Goal: Information Seeking & Learning: Learn about a topic

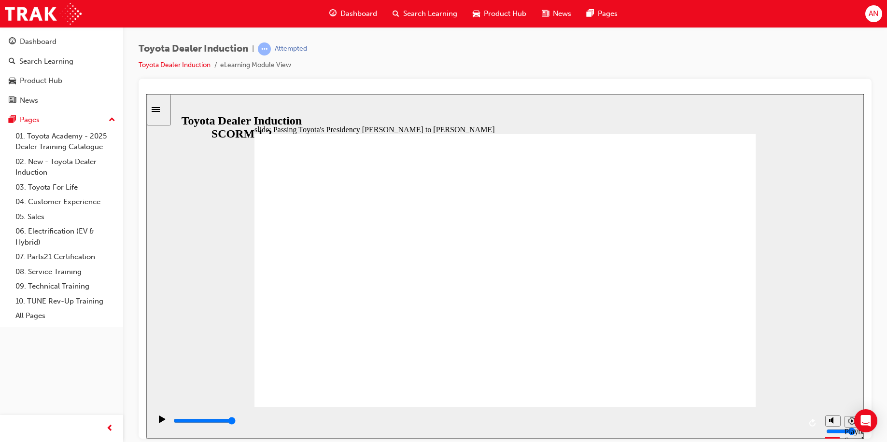
click at [509, 77] on div "Toyota Dealer Induction | Attempted Toyota Dealer Induction eLearning Module Vi…" at bounding box center [505, 61] width 733 height 36
type input "5000"
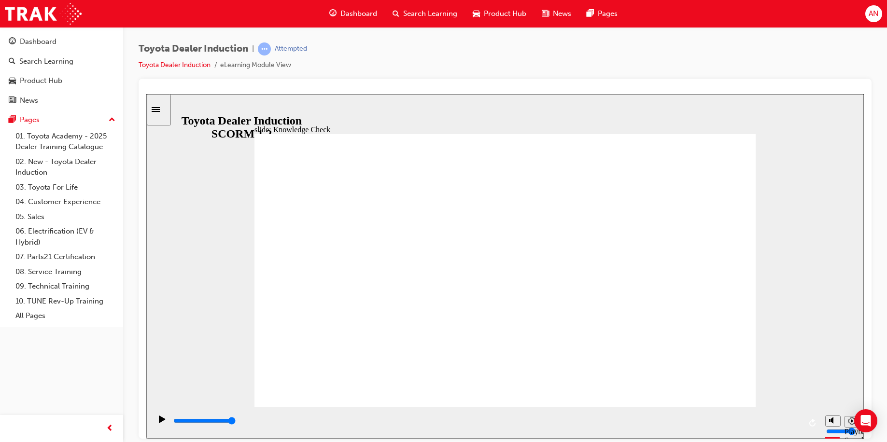
radio input "true"
type input "5000"
radio input "true"
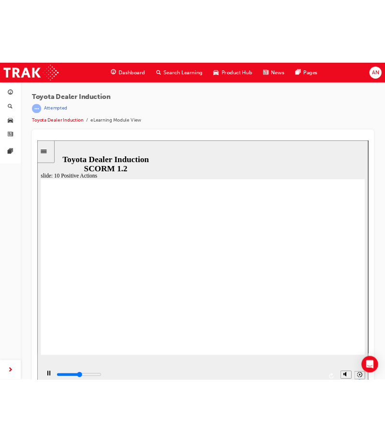
scroll to position [11, 0]
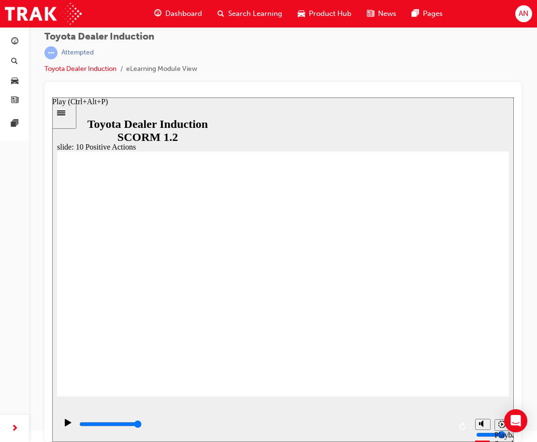
click at [67, 427] on icon "Play (Ctrl+Alt+P)" at bounding box center [68, 423] width 7 height 8
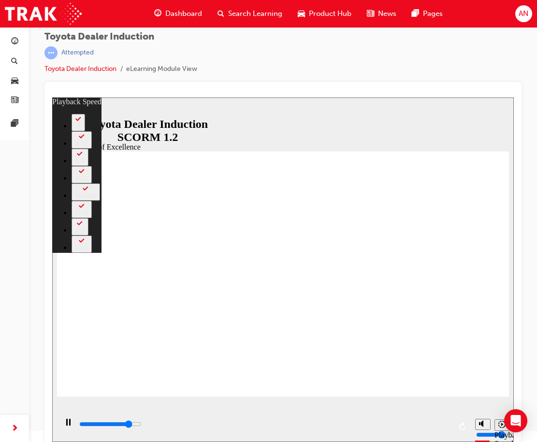
type input "12800"
type input "0"
type input "13000"
type input "1"
type input "13300"
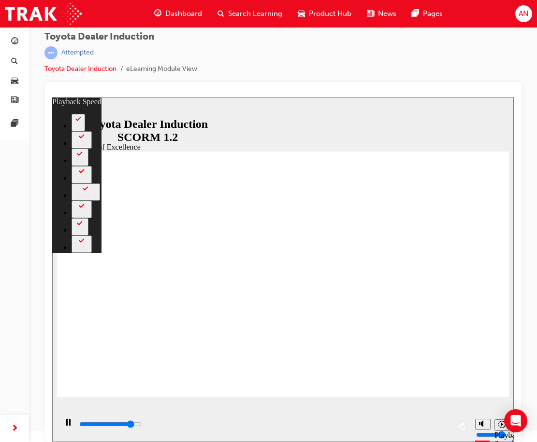
type input "1"
type input "13500"
type input "1"
type input "13800"
type input "1"
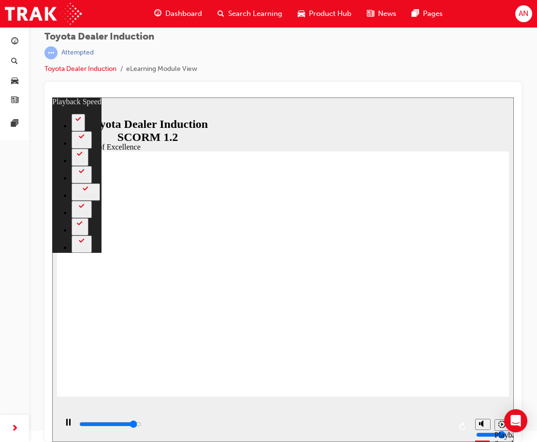
type input "14100"
type input "2"
type input "14400"
type input "2"
type input "14600"
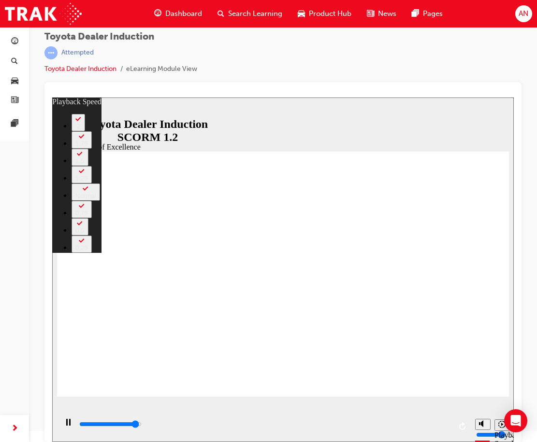
type input "2"
type input "14900"
type input "2"
type input "15000"
type input "5"
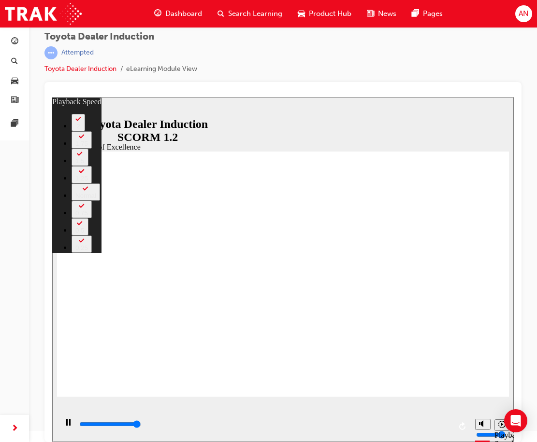
type input "2"
type input "5"
type input "15000"
type input "2"
type input "15100"
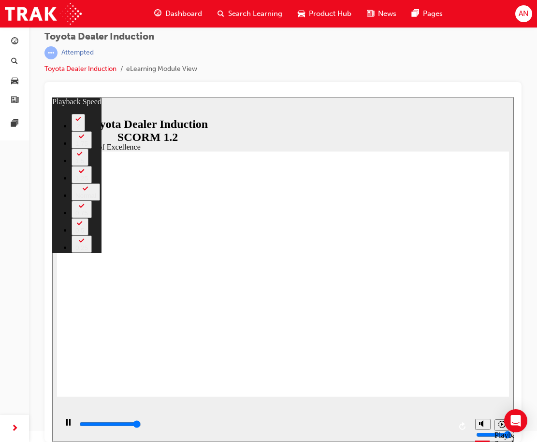
type input "3"
type input "2"
type input "3"
type input "15200"
type input "2"
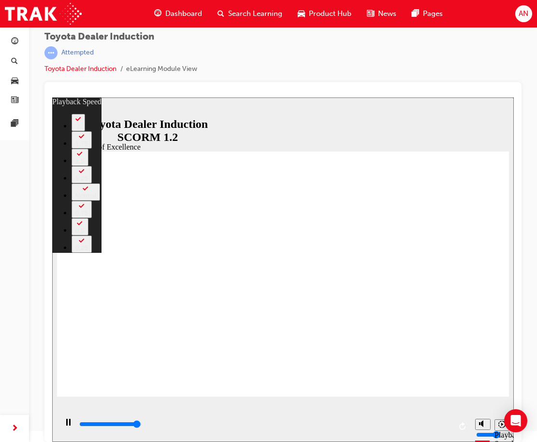
type input "3"
type input "2"
type input "15200"
type input "1"
type input "3"
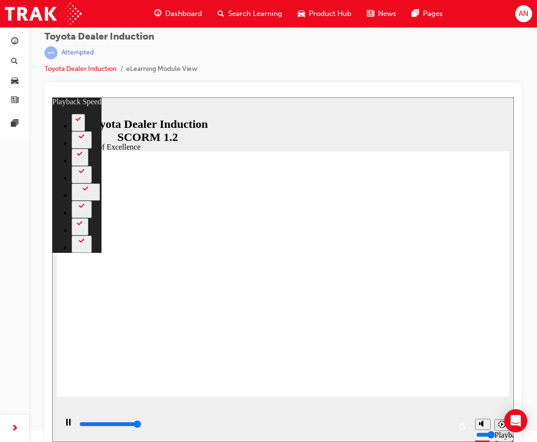
type input "1"
type input "15200"
type input "1"
type input "3"
type input "1"
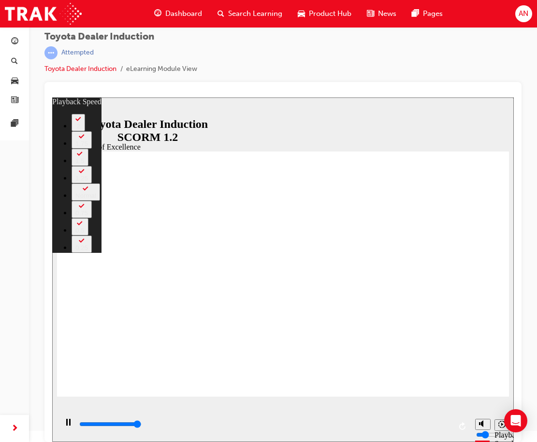
type input "15200"
type input "0"
type input "3"
type input "0"
type input "15300"
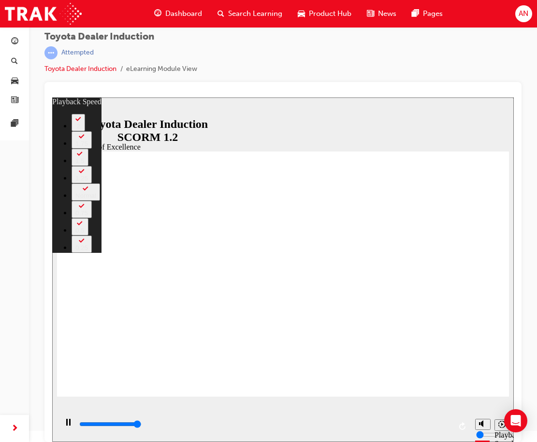
type input "3"
type input "15300"
drag, startPoint x: 427, startPoint y: 361, endPoint x: 427, endPoint y: 383, distance: 22.2
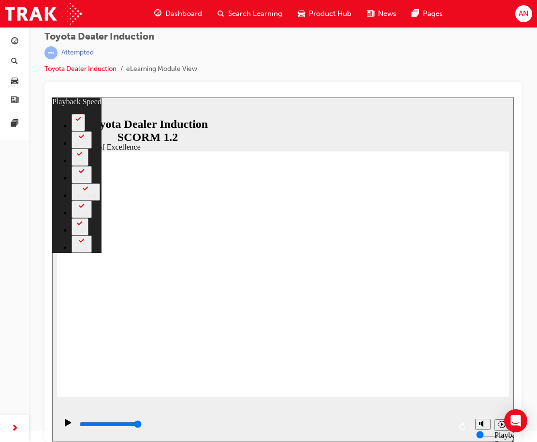
drag, startPoint x: 99, startPoint y: 377, endPoint x: 69, endPoint y: 380, distance: 30.5
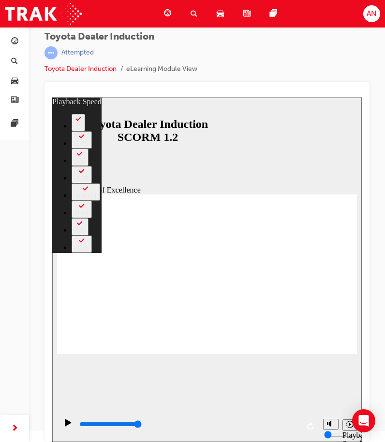
type input "248"
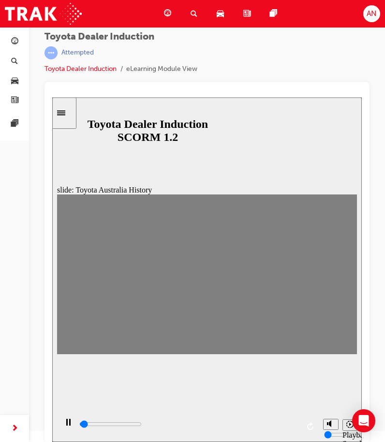
drag, startPoint x: 67, startPoint y: 274, endPoint x: 90, endPoint y: 277, distance: 23.8
drag, startPoint x: 91, startPoint y: 278, endPoint x: 110, endPoint y: 279, distance: 18.9
type input "0"
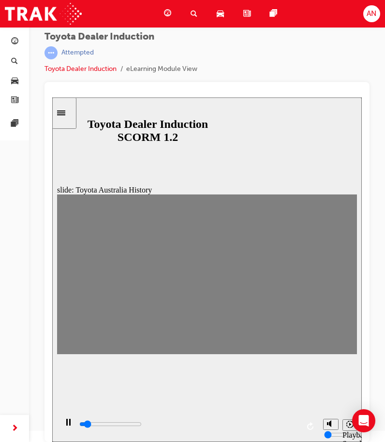
type input "2"
type input "0"
type input "1"
type input "0"
type input "2"
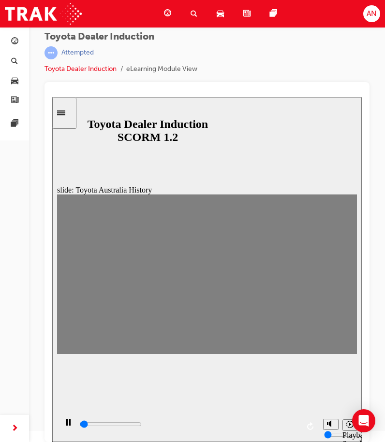
drag, startPoint x: 76, startPoint y: 276, endPoint x: 85, endPoint y: 277, distance: 9.2
type input "100"
type input "3"
drag, startPoint x: 92, startPoint y: 276, endPoint x: 110, endPoint y: 276, distance: 17.4
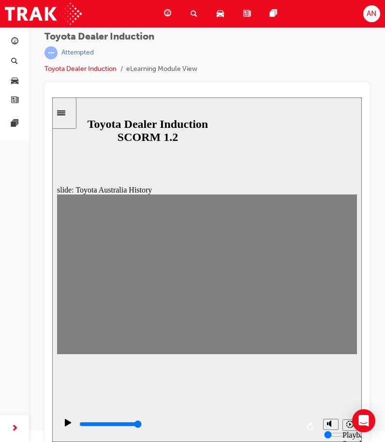
drag, startPoint x: 124, startPoint y: 277, endPoint x: 139, endPoint y: 278, distance: 15.5
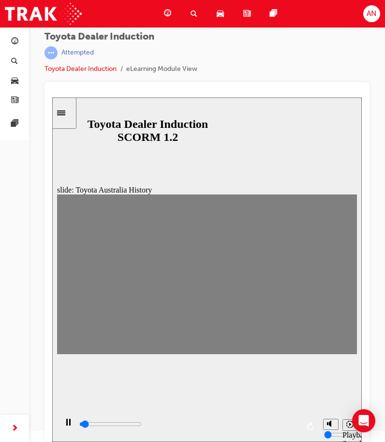
drag, startPoint x: 137, startPoint y: 279, endPoint x: 153, endPoint y: 278, distance: 16.4
drag, startPoint x: 149, startPoint y: 273, endPoint x: 165, endPoint y: 273, distance: 15.9
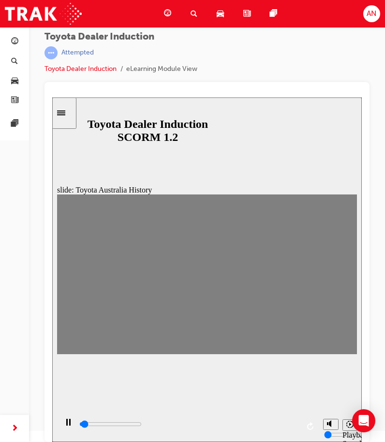
drag, startPoint x: 177, startPoint y: 282, endPoint x: 194, endPoint y: 276, distance: 17.9
drag, startPoint x: 194, startPoint y: 276, endPoint x: 207, endPoint y: 276, distance: 12.6
drag, startPoint x: 228, startPoint y: 280, endPoint x: 242, endPoint y: 279, distance: 13.1
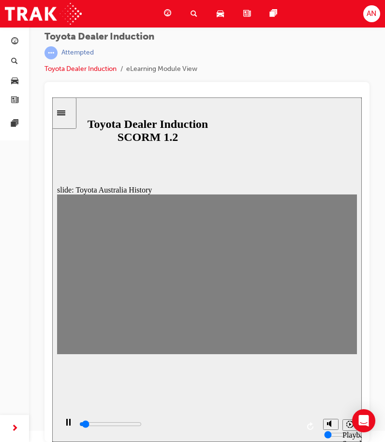
drag, startPoint x: 244, startPoint y: 279, endPoint x: 267, endPoint y: 280, distance: 22.7
type input "0"
type input "14"
drag, startPoint x: 273, startPoint y: 278, endPoint x: 262, endPoint y: 278, distance: 11.1
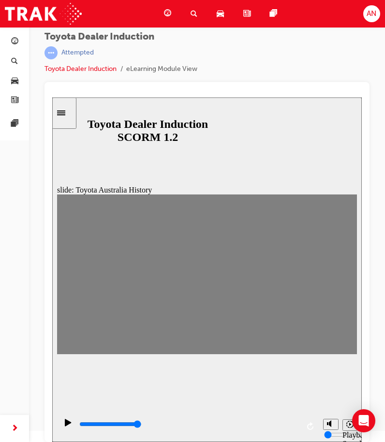
type input "0"
type input "15"
drag, startPoint x: 259, startPoint y: 275, endPoint x: 274, endPoint y: 277, distance: 15.1
drag, startPoint x: 274, startPoint y: 277, endPoint x: 287, endPoint y: 277, distance: 12.6
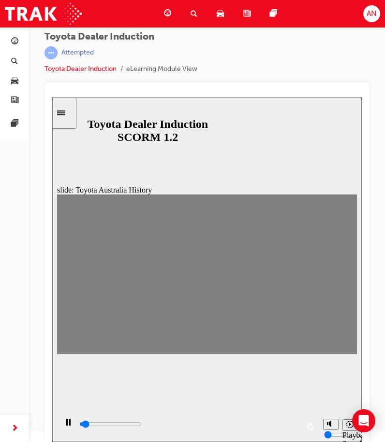
drag, startPoint x: 287, startPoint y: 277, endPoint x: 304, endPoint y: 277, distance: 16.9
drag, startPoint x: 293, startPoint y: 279, endPoint x: 312, endPoint y: 280, distance: 18.4
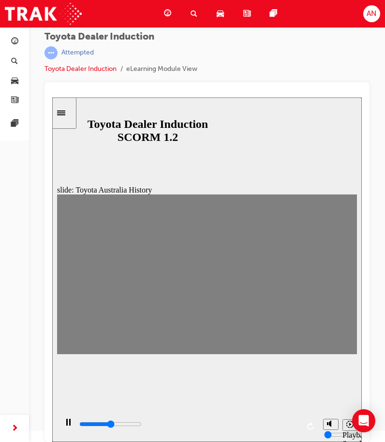
drag, startPoint x: 316, startPoint y: 276, endPoint x: 314, endPoint y: 281, distance: 5.6
drag, startPoint x: 305, startPoint y: 279, endPoint x: 320, endPoint y: 278, distance: 14.5
drag, startPoint x: 314, startPoint y: 279, endPoint x: 329, endPoint y: 279, distance: 15.0
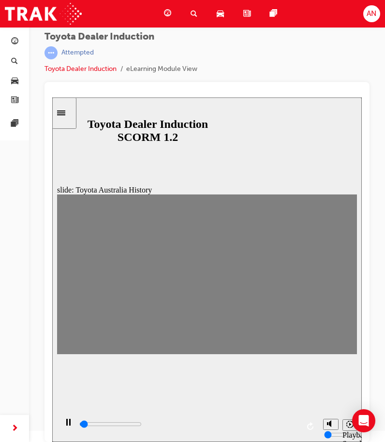
drag, startPoint x: 329, startPoint y: 279, endPoint x: 344, endPoint y: 279, distance: 15.0
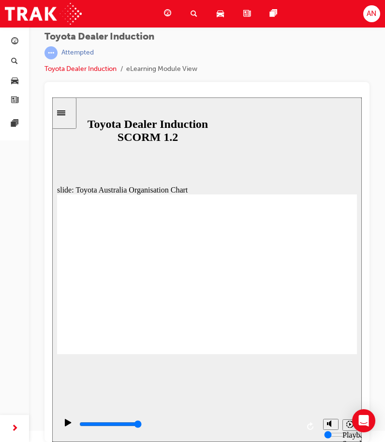
type input "5000"
radio input "true"
type input "5000"
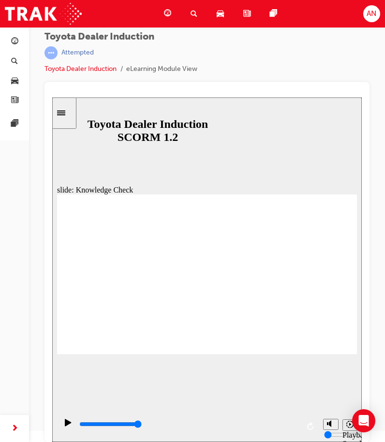
radio input "true"
type input "5000"
radio input "true"
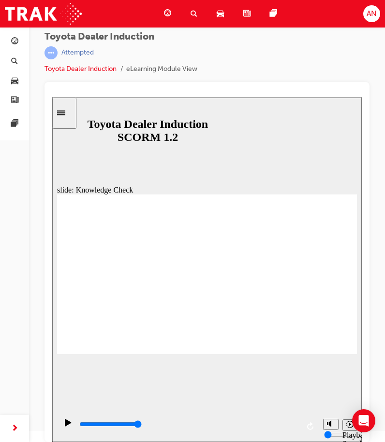
type input "9200"
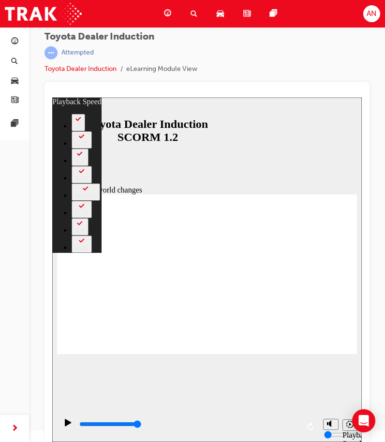
type input "128"
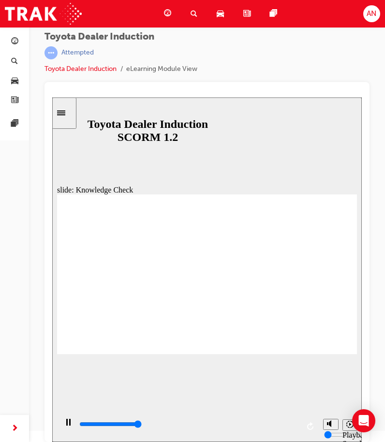
type input "5000"
click at [197, 104] on div "slide: Knowledge Check Rectangle 1 BACK BACK SUBMIT SUBMIT Knowledge Check Fill…" at bounding box center [206, 270] width 309 height 345
type input "H"
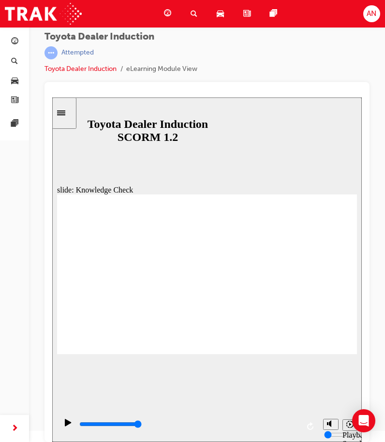
type input "H"
type input "Ha"
type input "Hap"
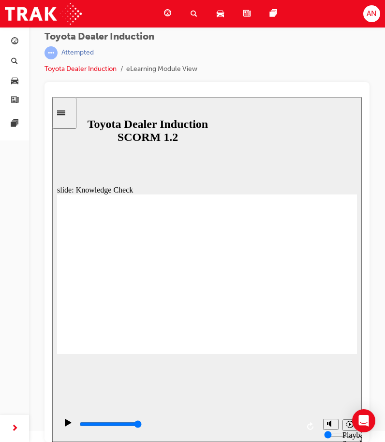
type input "Happ"
type input "Happi"
type input "Happin"
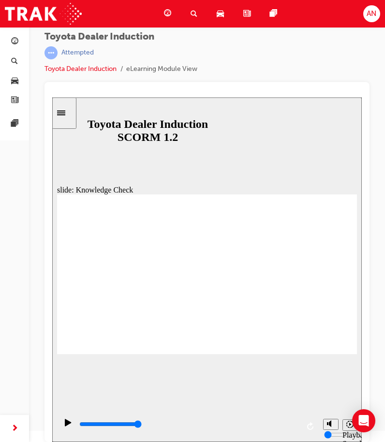
type input "Happin"
type input "Happine"
type input "Happines"
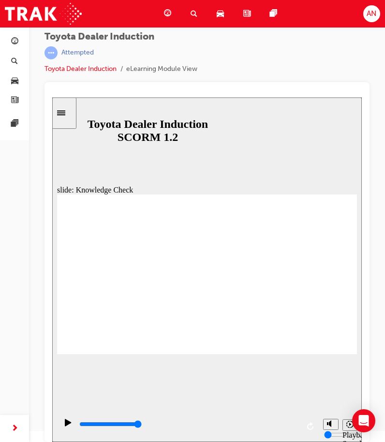
type input "Happiness"
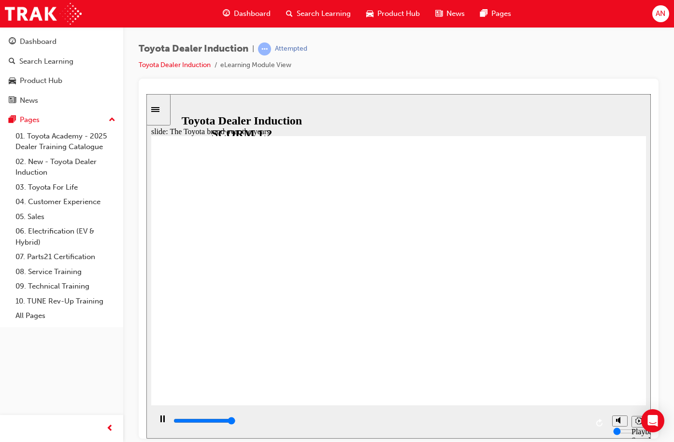
type input "8400"
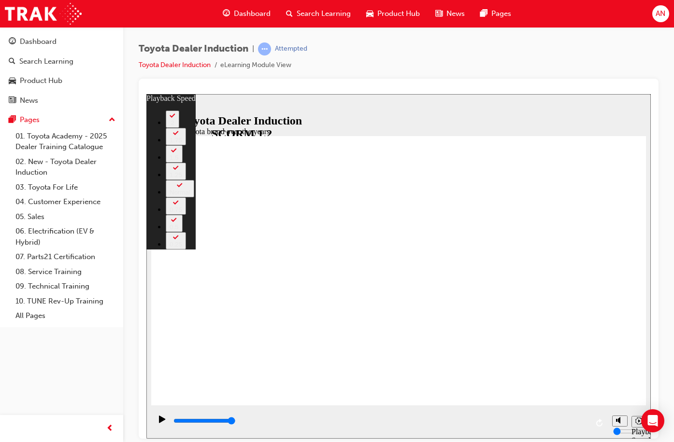
drag, startPoint x: 306, startPoint y: 205, endPoint x: 310, endPoint y: 211, distance: 7.6
type input "165"
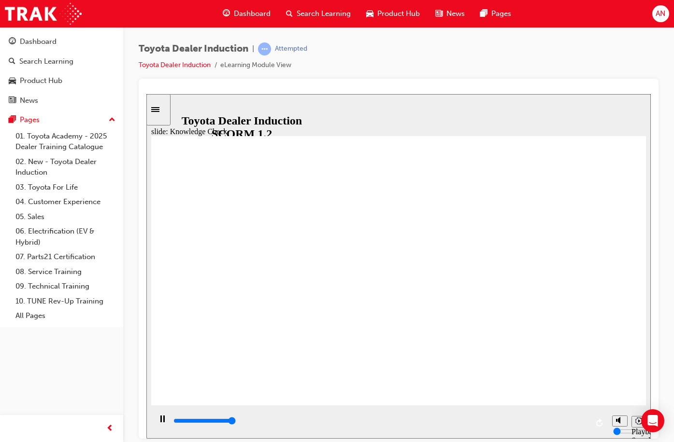
type input "5000"
radio input "true"
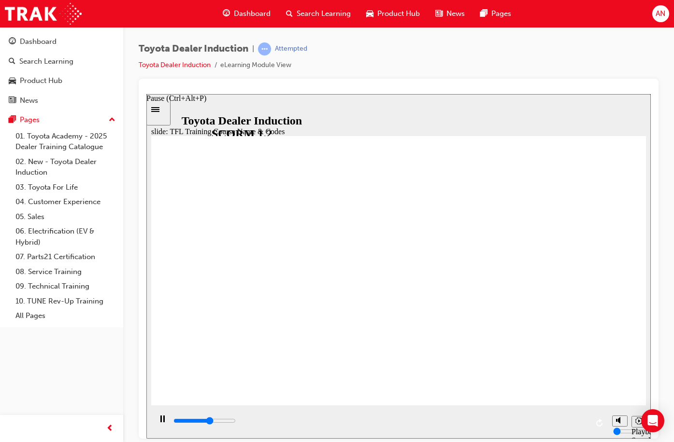
click at [165, 418] on div "Pause (Ctrl+Alt+P)" at bounding box center [162, 423] width 16 height 16
click at [165, 418] on div "Play (Ctrl+Alt+P)" at bounding box center [162, 423] width 16 height 16
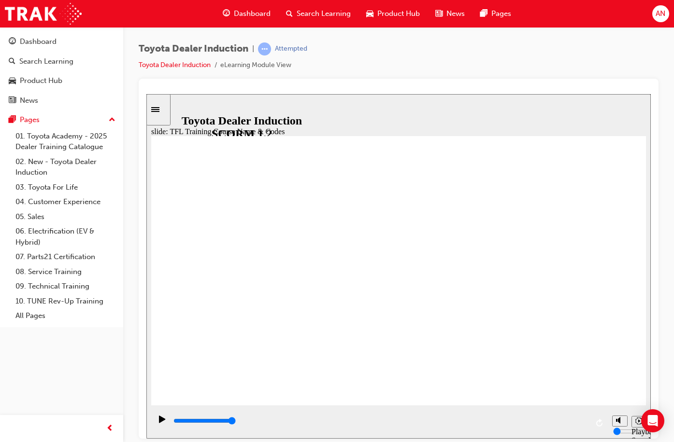
click at [158, 106] on div "Sidebar Toggle" at bounding box center [158, 109] width 16 height 7
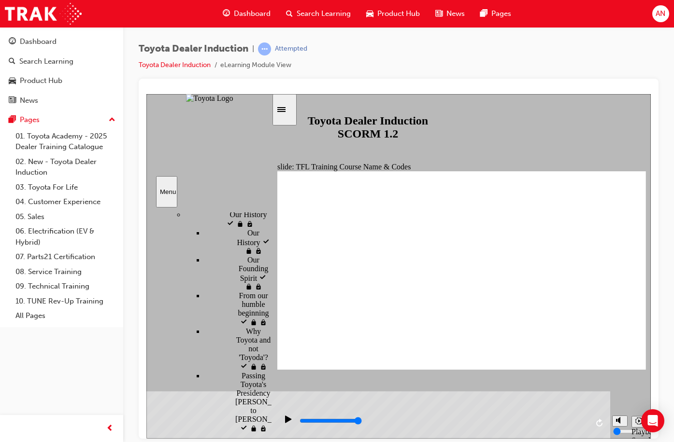
scroll to position [483, 0]
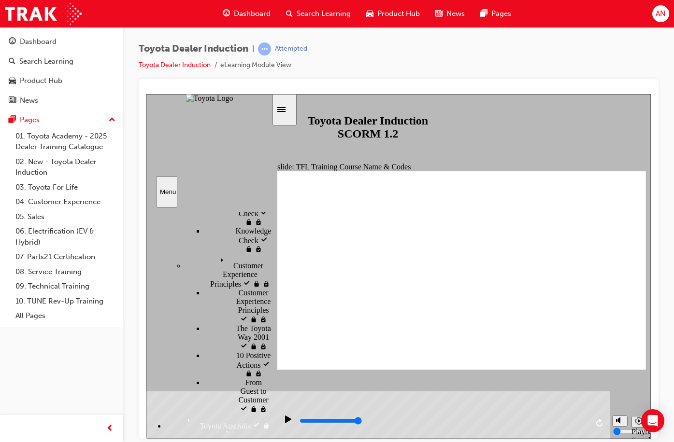
click at [384, 381] on div "slide: What does TFL mean? What does Toyota For Life mean? Group Oval 35 2 Oval…" at bounding box center [398, 266] width 504 height 345
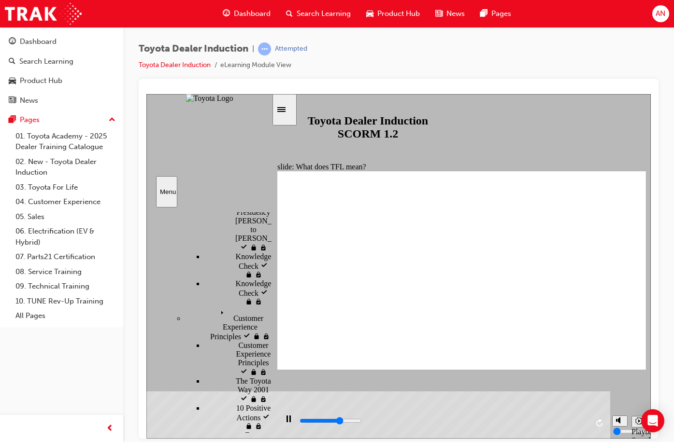
scroll to position [475, 0]
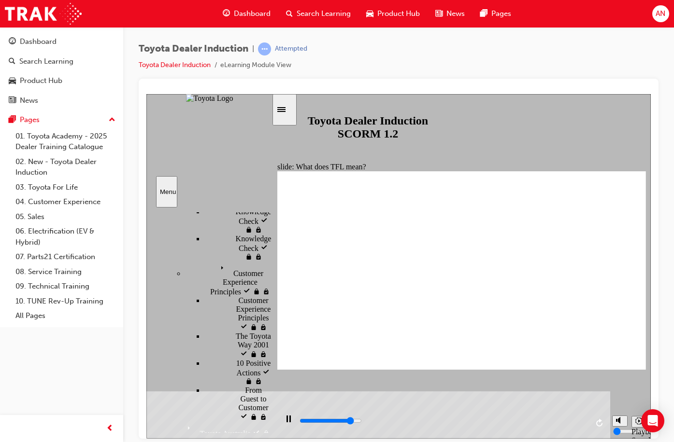
click at [297, 109] on div "slide: What does TFL mean? What does Toyota For Life mean? Group Oval 35 2 Oval…" at bounding box center [398, 266] width 504 height 345
click at [287, 108] on icon "Sidebar Toggle" at bounding box center [284, 109] width 14 height 6
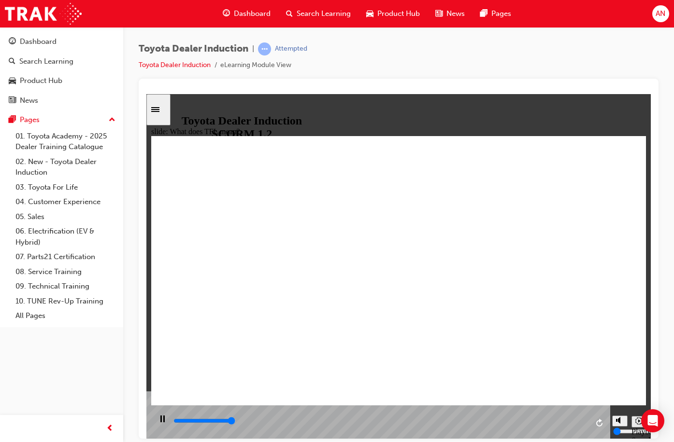
type input "10800"
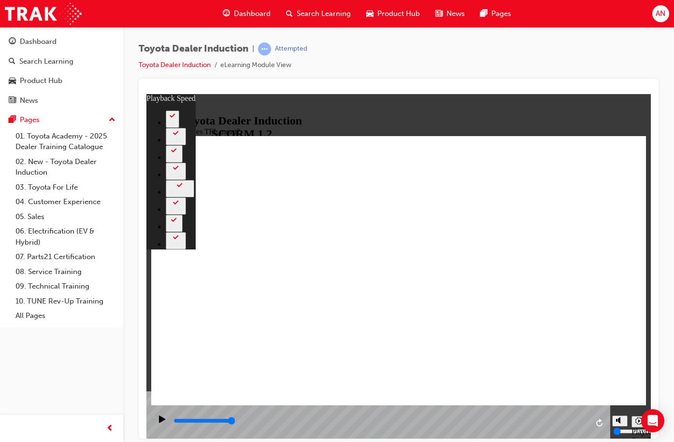
click at [163, 113] on div "Sidebar Toggle" at bounding box center [158, 109] width 16 height 7
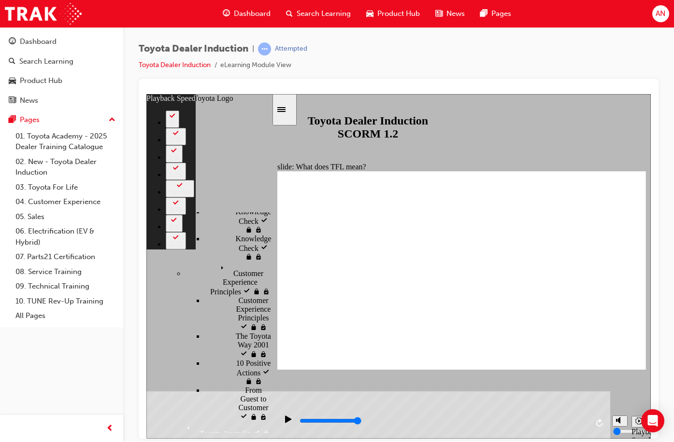
type input "5"
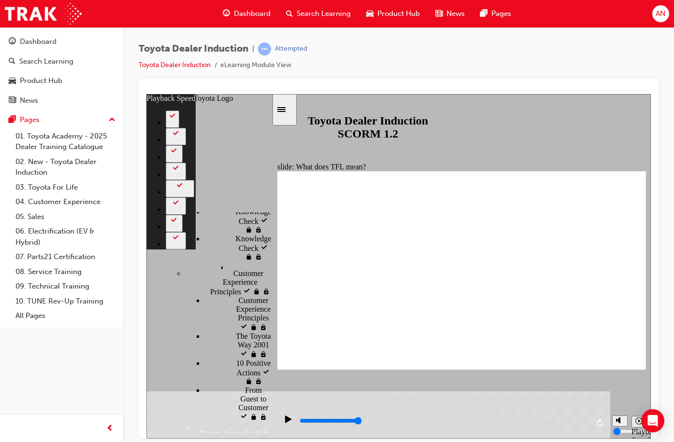
type input "10800"
click at [356, 400] on div "slide: What does TFL mean? Rectangle 2 playback speed 2 1.75 1.5 1.25 Normal 0.…" at bounding box center [398, 266] width 504 height 345
drag, startPoint x: 441, startPoint y: 349, endPoint x: 428, endPoint y: 349, distance: 13.5
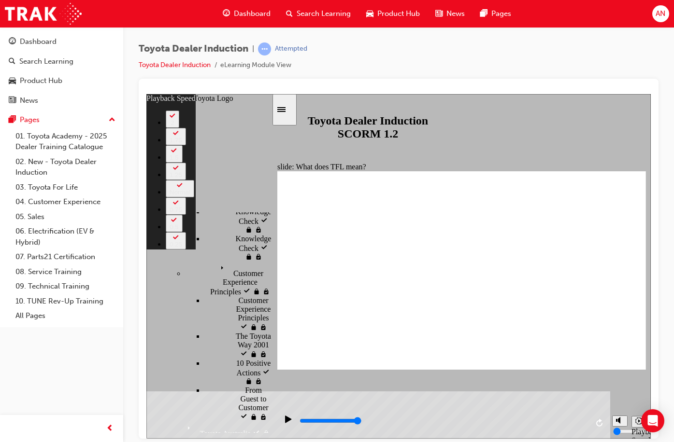
type input "61"
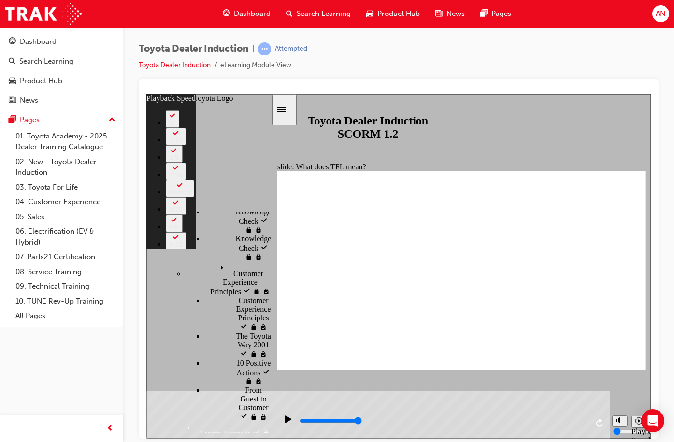
type input "10800"
drag, startPoint x: 486, startPoint y: 351, endPoint x: 469, endPoint y: 350, distance: 17.9
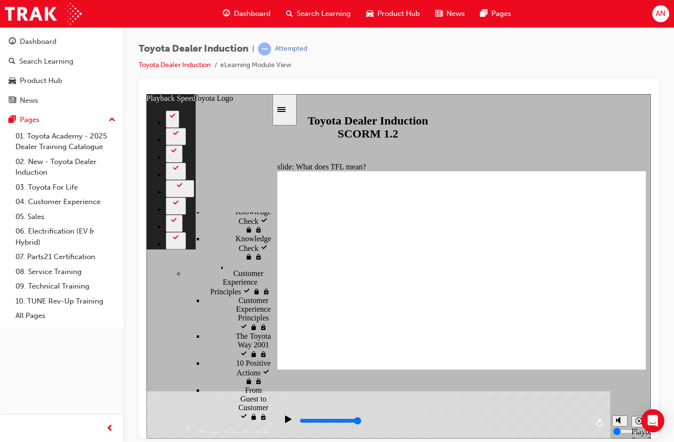
type input "56"
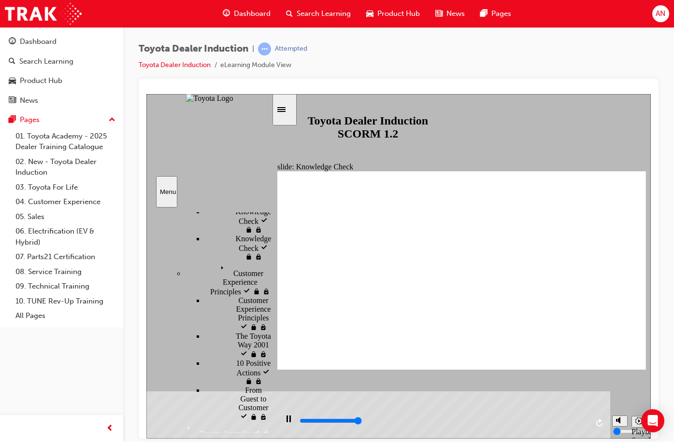
type input "5000"
radio input "true"
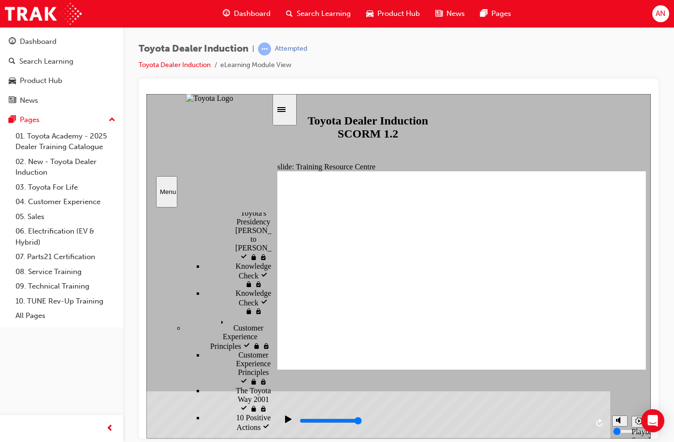
type input "5000"
radio input "true"
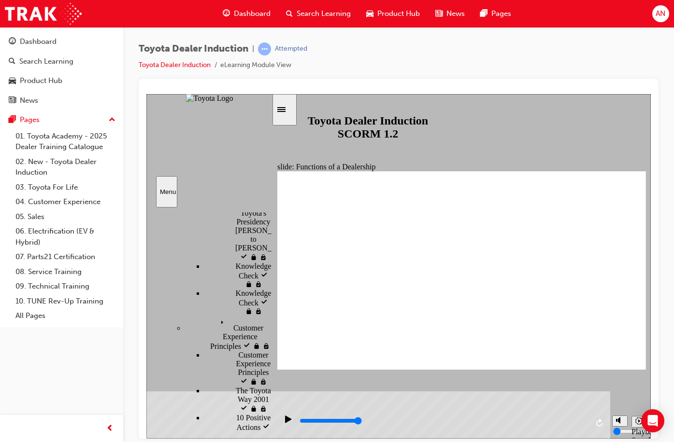
drag, startPoint x: 52, startPoint y: 357, endPoint x: 120, endPoint y: 353, distance: 68.7
click at [52, 357] on div "Dashboard Search Learning Product Hub News Pages Pages 01. Toyota Academy - 202…" at bounding box center [61, 209] width 123 height 418
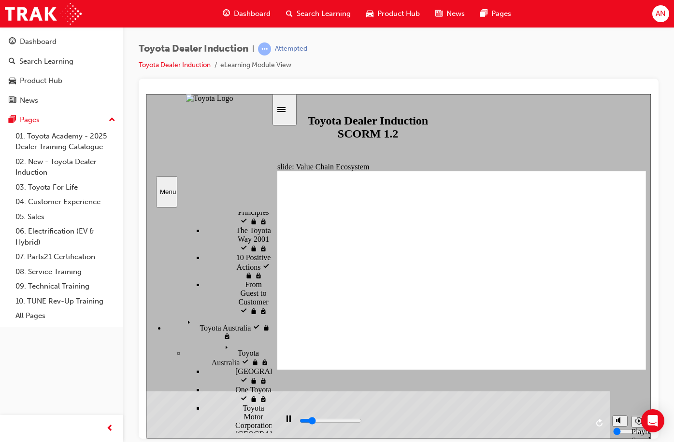
scroll to position [517, 0]
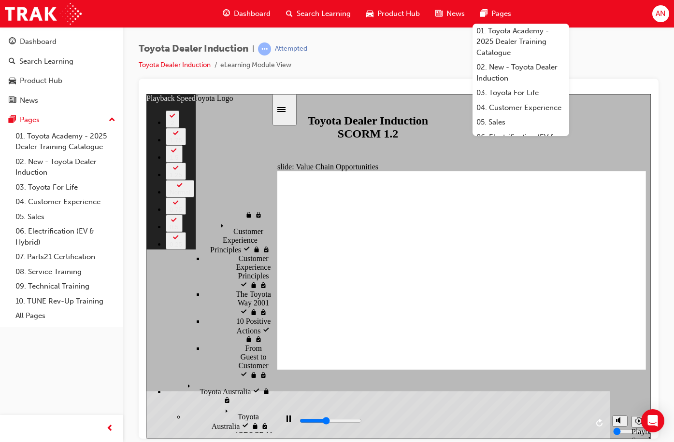
type input "4700"
type input "0"
type input "5000"
type input "0"
type input "5200"
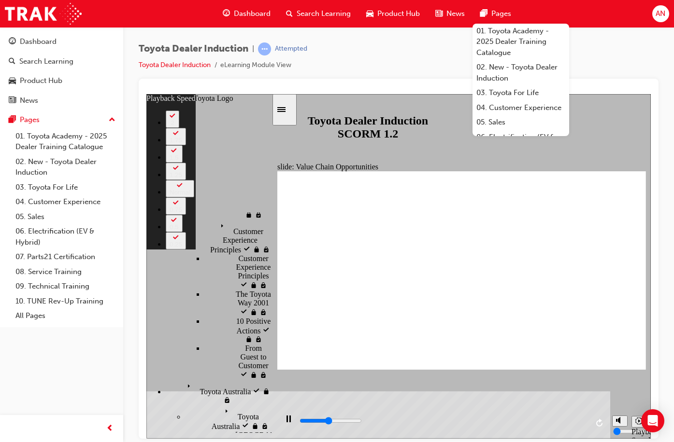
type input "1"
type input "5500"
type input "1"
type input "5800"
type input "1"
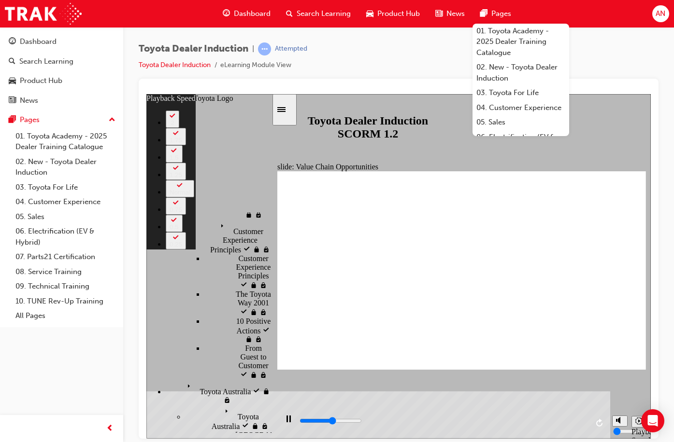
type input "6000"
type input "1"
type input "6700"
type input "2"
type input "7000"
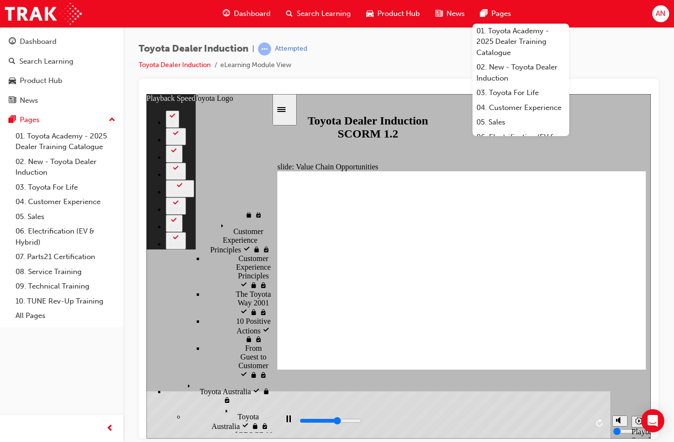
type input "2"
type input "7200"
type input "3"
type input "7500"
type input "3"
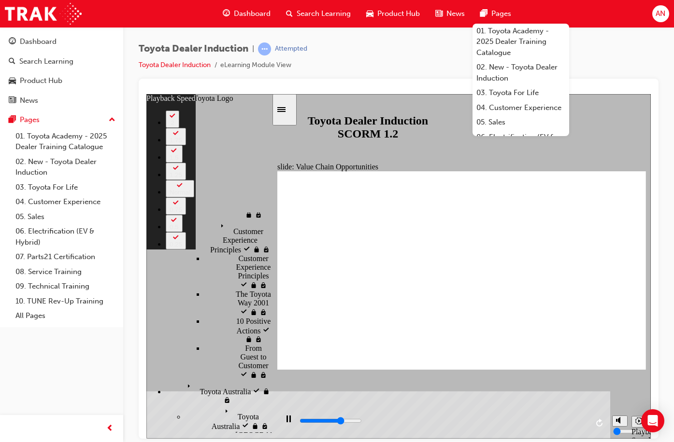
type input "7700"
type input "3"
type input "7900"
type input "3"
type input "8000"
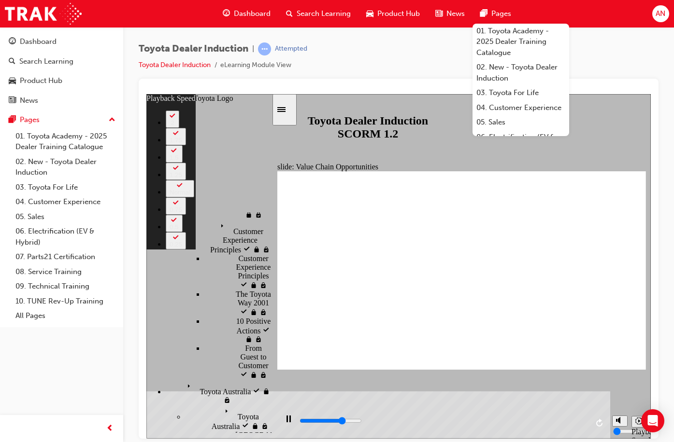
type input "3"
type input "8300"
type input "4"
type input "8500"
type input "4"
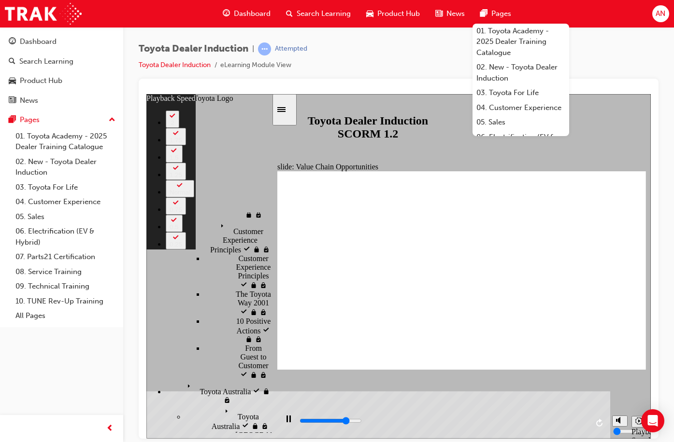
type input "8800"
type input "4"
type input "9100"
type input "4"
type input "9300"
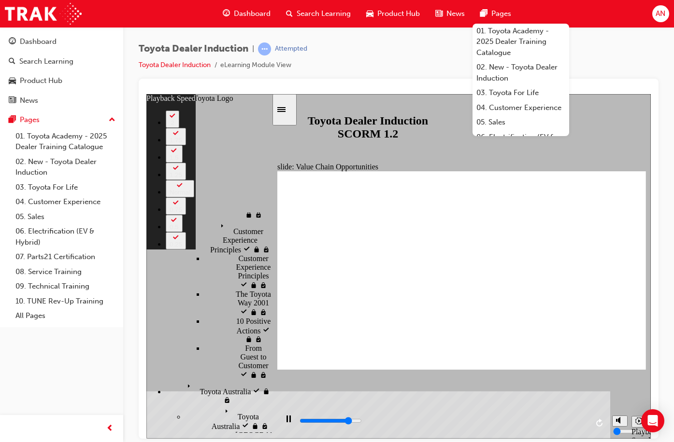
type input "5"
type input "9600"
type input "5"
type input "9900"
type input "5"
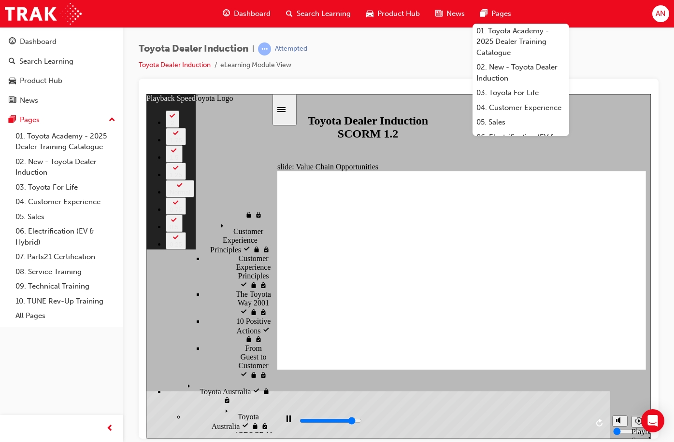
type input "10100"
type input "5"
type input "10200"
type input "5"
type input "10400"
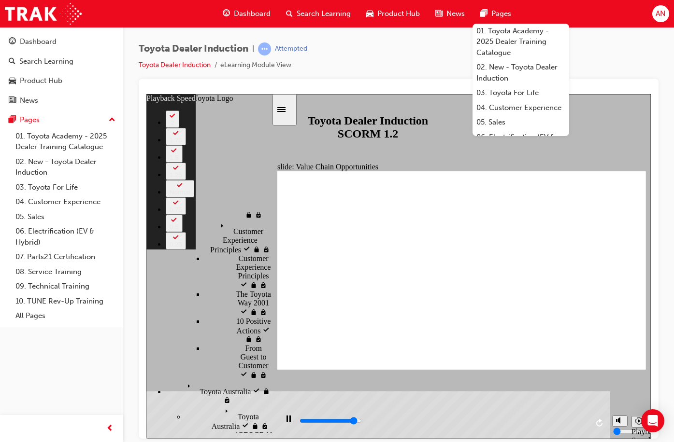
type input "6"
type input "10700"
type input "6"
type input "11200"
type input "6"
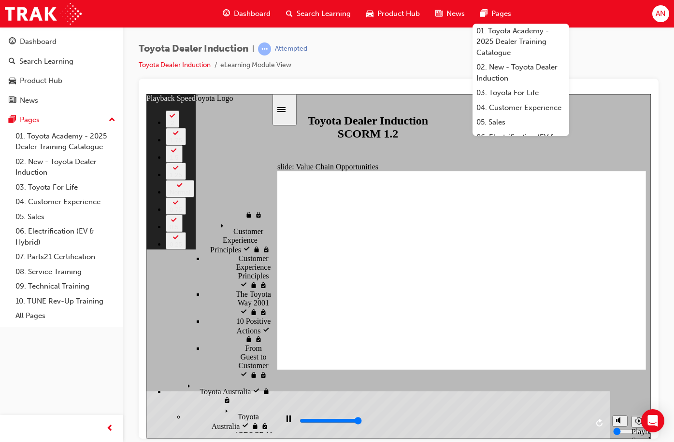
type input "11300"
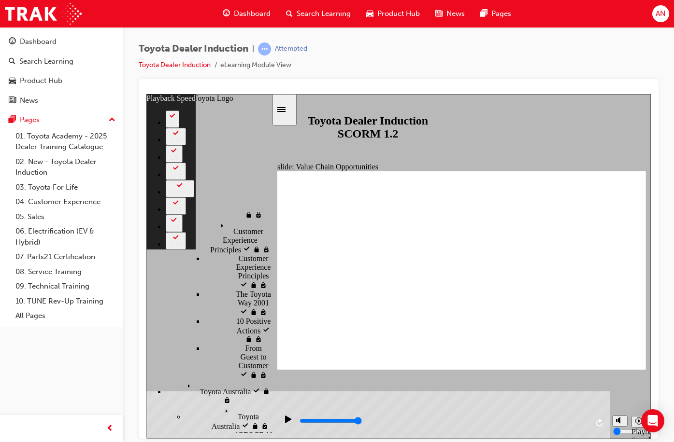
drag, startPoint x: 529, startPoint y: 346, endPoint x: 468, endPoint y: 350, distance: 61.0
type input "33"
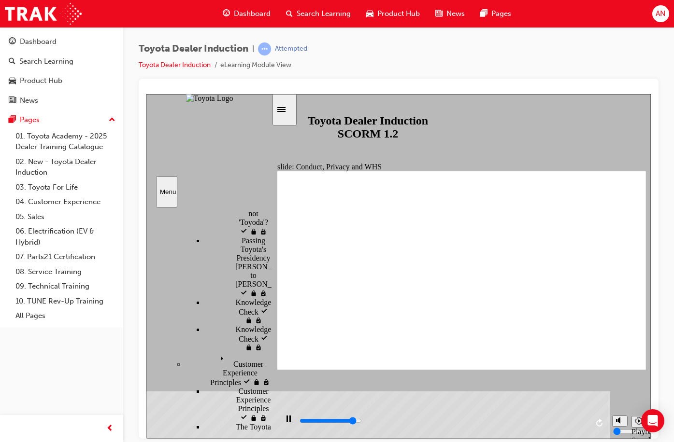
click at [33, 345] on div "Dashboard Search Learning Product Hub News Pages Pages 01. Toyota Academy - 202…" at bounding box center [61, 209] width 123 height 418
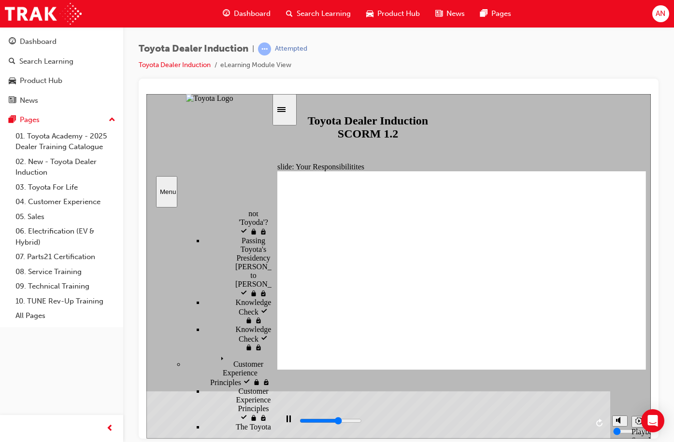
type input "5400"
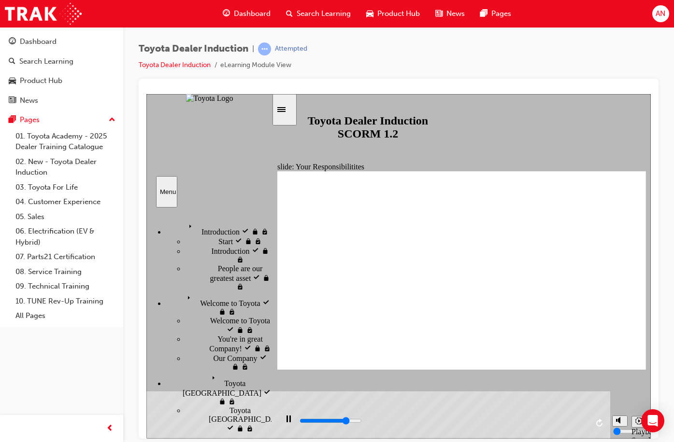
scroll to position [385, 0]
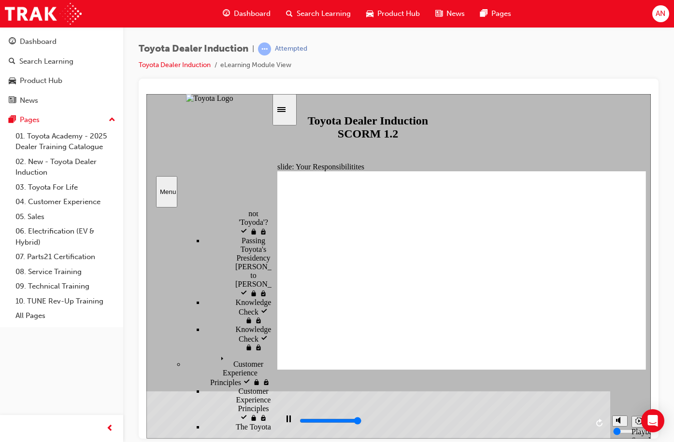
type input "8400"
checkbox input "true"
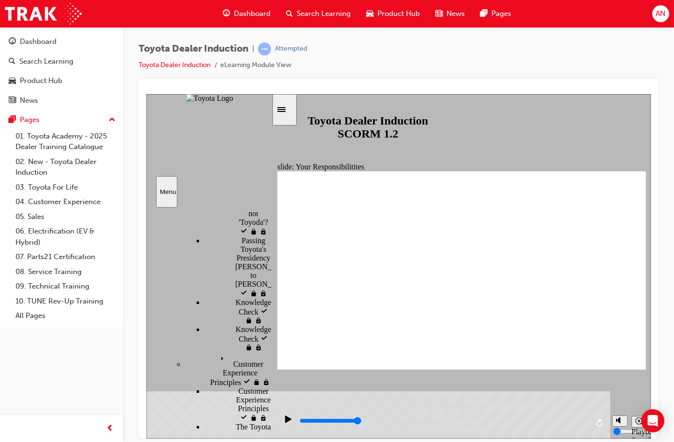
checkbox input "true"
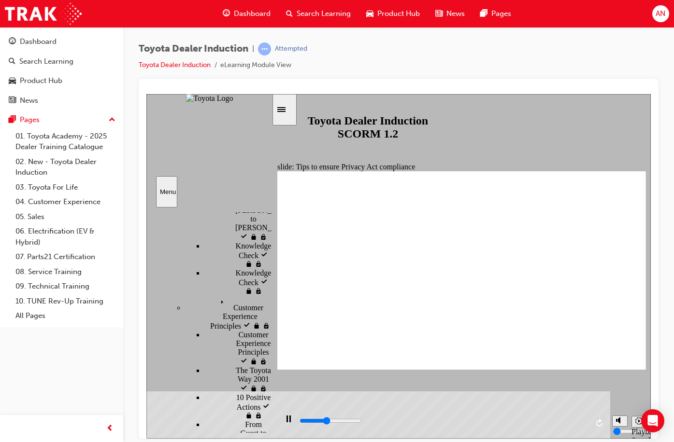
scroll to position [529, 0]
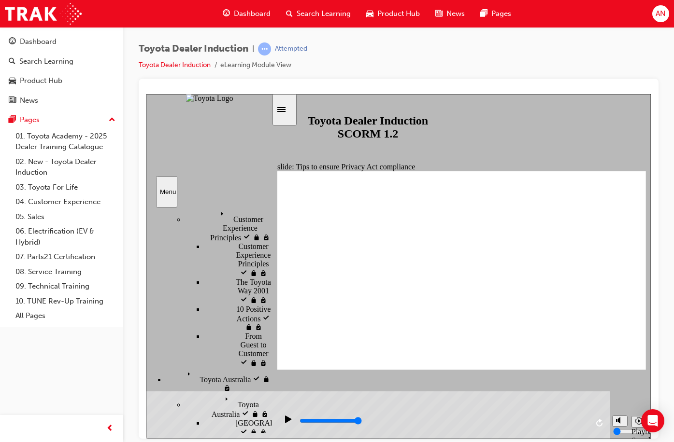
click at [558, 439] on html "slide: PPE Rectangle 1 PPE Personal Protective Equipment PPE Personal Protectiv…" at bounding box center [398, 266] width 504 height 345
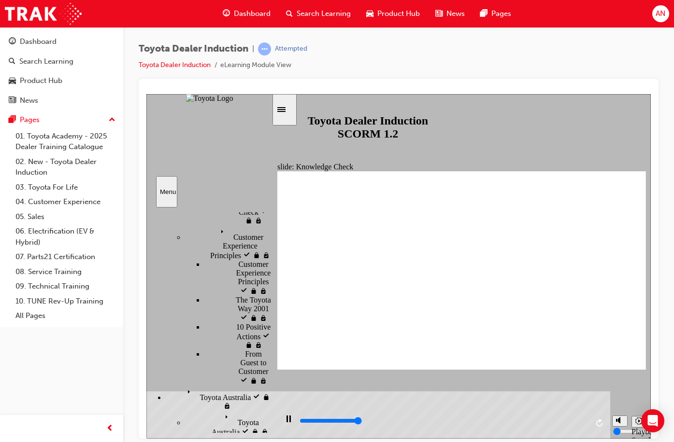
type input "5000"
checkbox input "true"
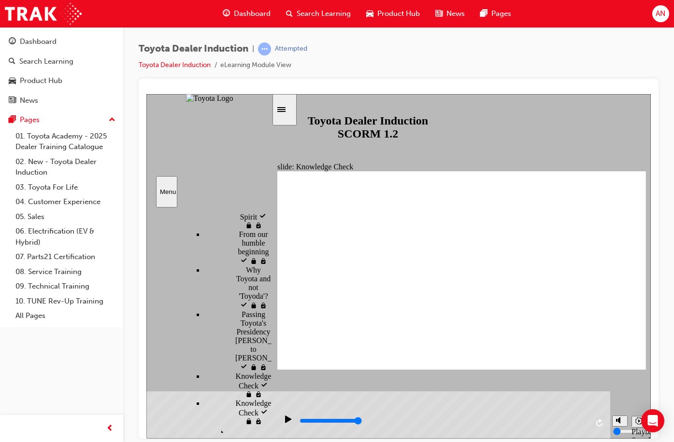
scroll to position [367, 0]
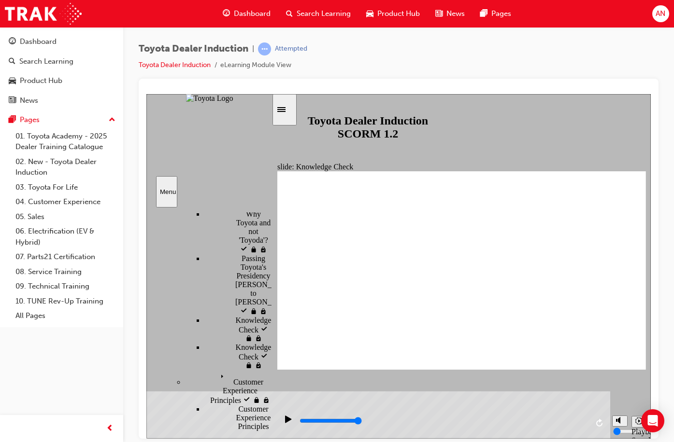
checkbox input "true"
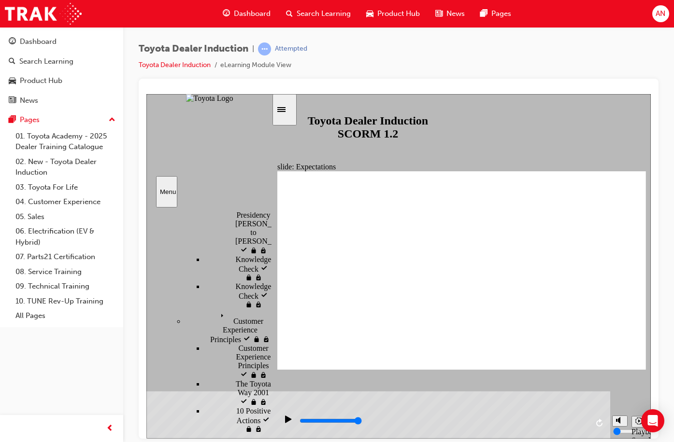
scroll to position [512, 0]
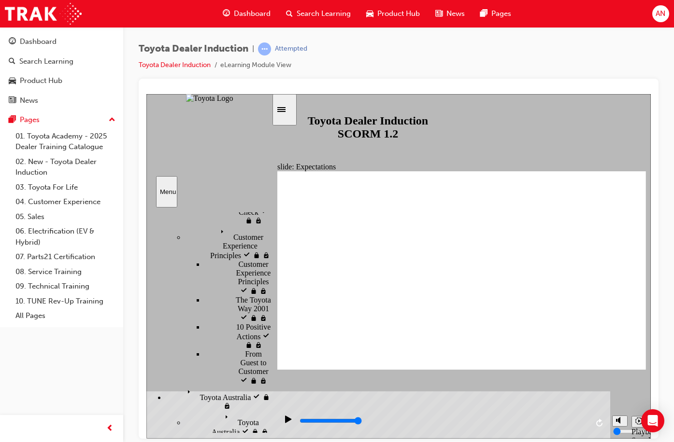
type input "1900"
checkbox input "true"
type input "2400"
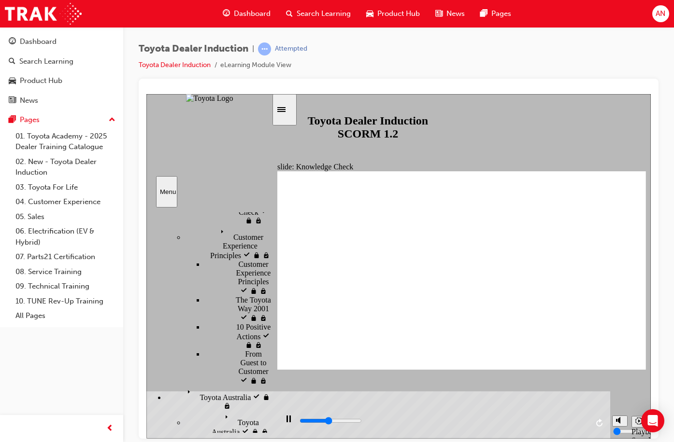
checkbox input "true"
type input "2900"
checkbox input "true"
type input "3500"
checkbox input "true"
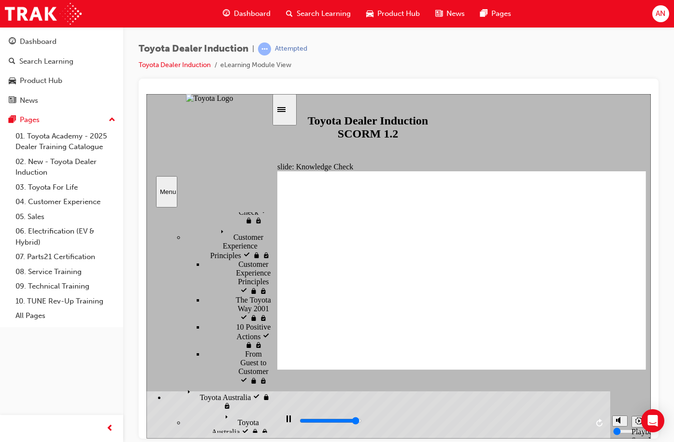
type input "4800"
checkbox input "true"
type input "5000"
checkbox input "true"
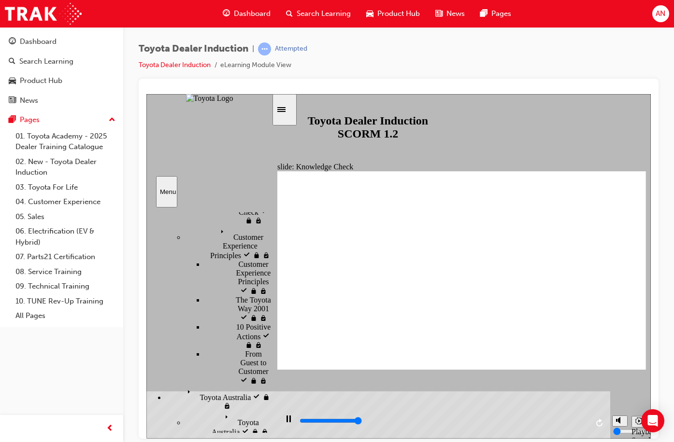
type input "5000"
radio input "true"
type input "5000"
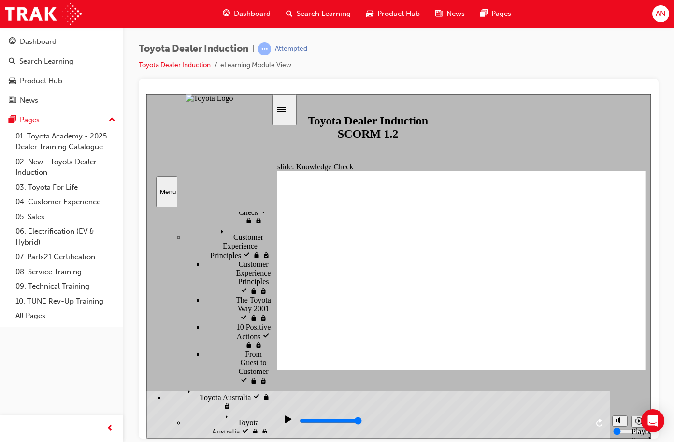
checkbox input "true"
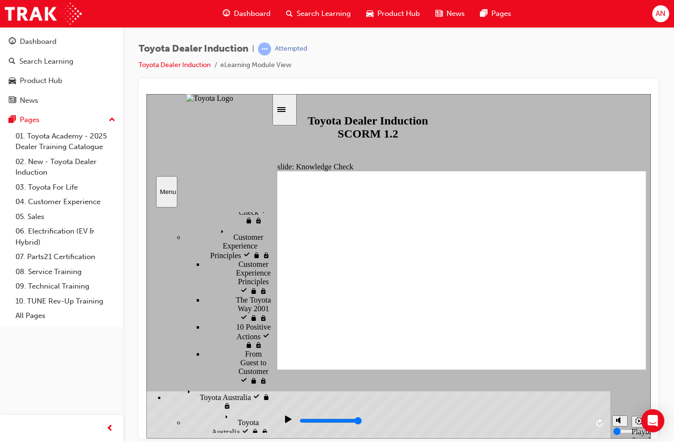
drag, startPoint x: 202, startPoint y: 238, endPoint x: 204, endPoint y: 233, distance: 5.2
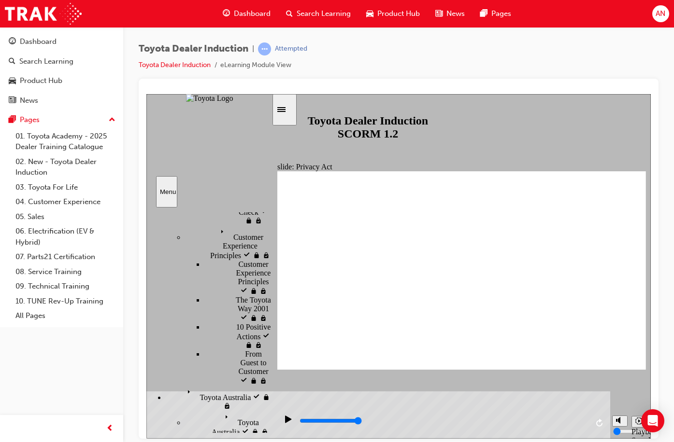
type input "5000"
checkbox input "true"
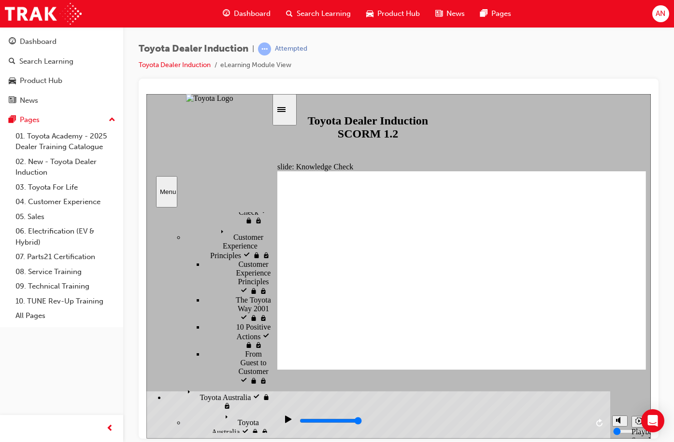
checkbox input "true"
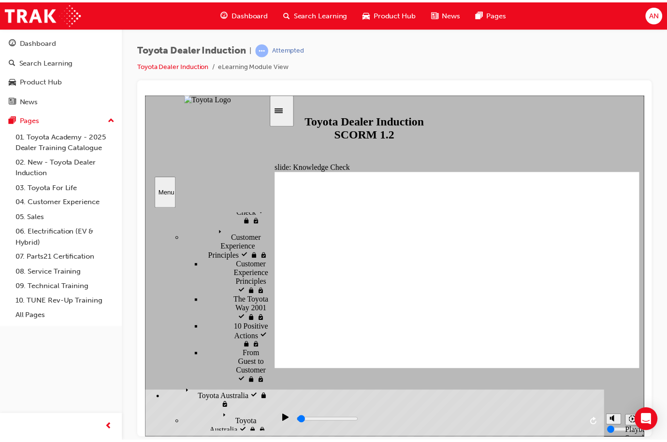
scroll to position [0, 0]
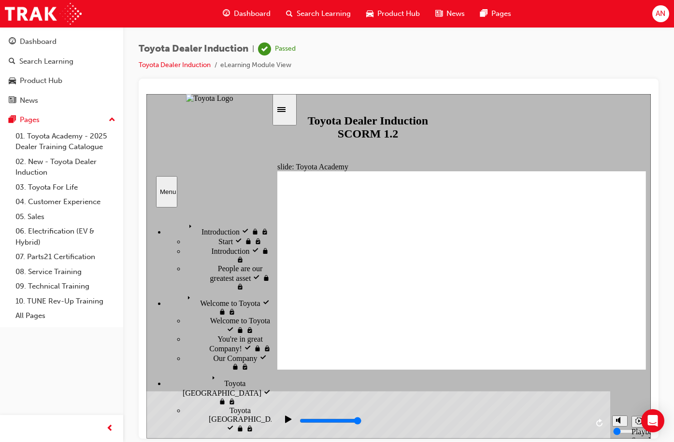
type input "9900"
click at [599, 31] on div "Toyota Dealer Induction | Passed Toyota Dealer Induction eLearning Module View" at bounding box center [398, 222] width 551 height 391
click at [37, 35] on link "Dashboard" at bounding box center [61, 42] width 115 height 18
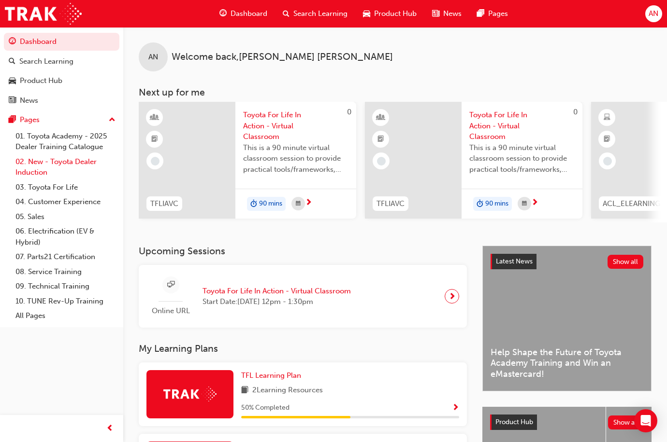
click at [75, 165] on link "02. New - Toyota Dealer Induction" at bounding box center [66, 168] width 108 height 26
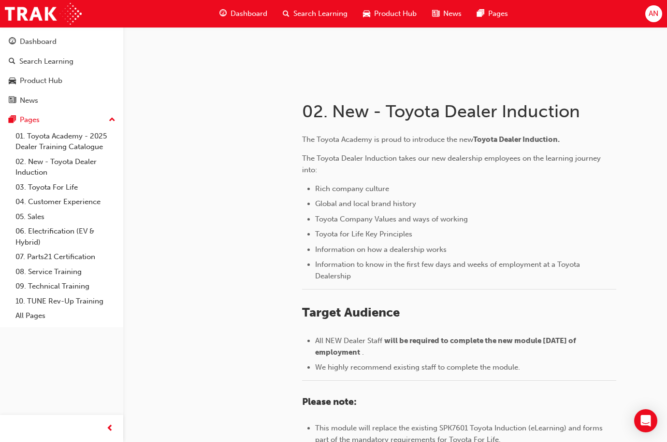
scroll to position [386, 0]
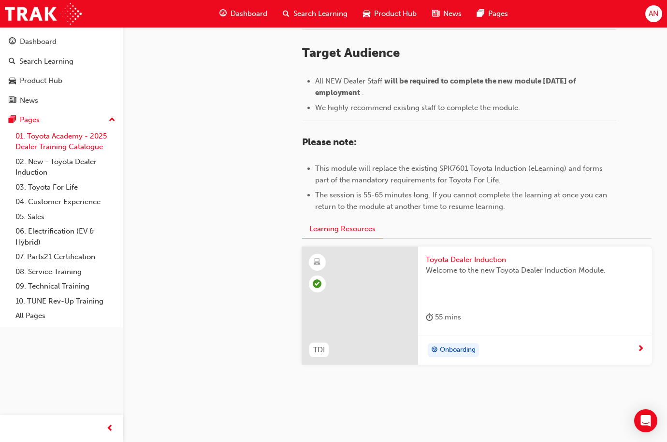
click at [48, 145] on link "01. Toyota Academy - 2025 Dealer Training Catalogue" at bounding box center [66, 142] width 108 height 26
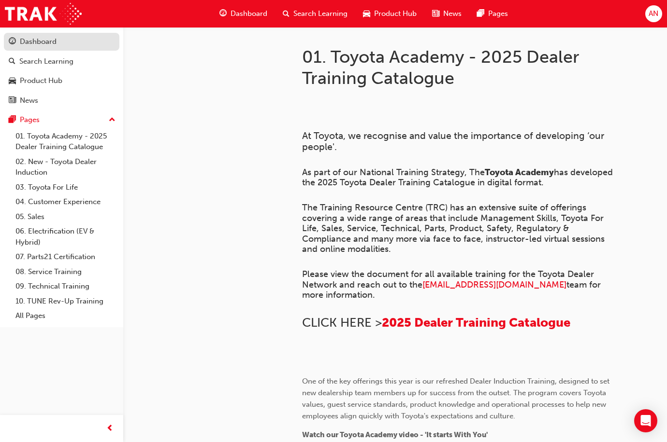
click at [54, 41] on div "Dashboard" at bounding box center [38, 41] width 37 height 11
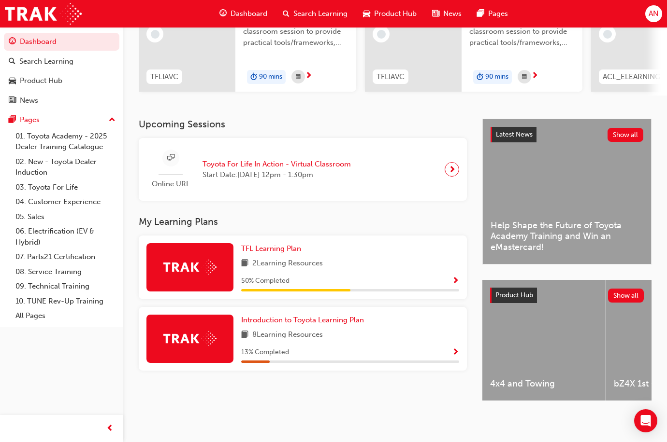
scroll to position [135, 0]
click at [270, 246] on span "TFL Learning Plan" at bounding box center [271, 248] width 60 height 9
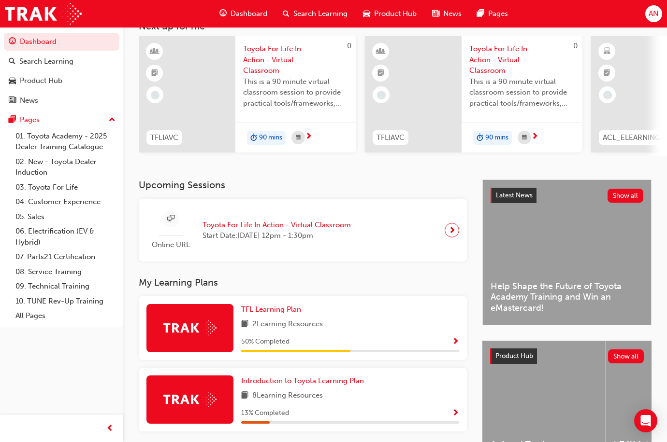
scroll to position [135, 0]
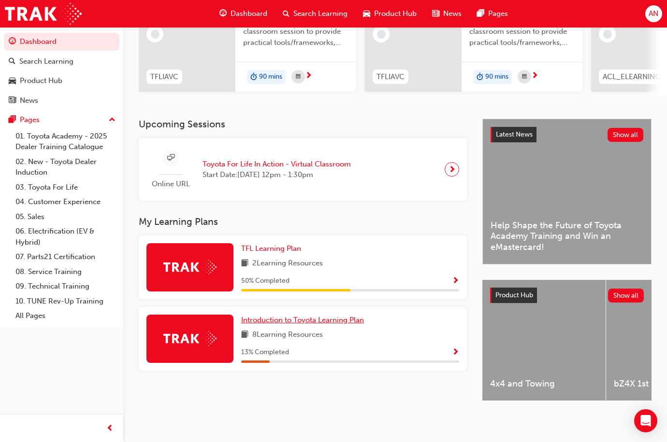
click at [295, 317] on span "Introduction to Toyota Learning Plan" at bounding box center [302, 320] width 123 height 9
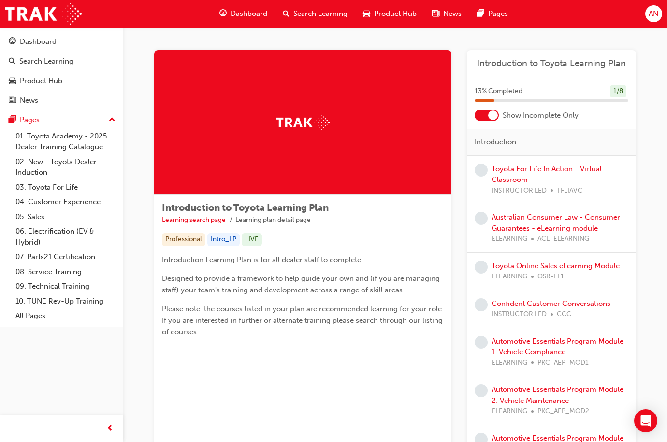
click at [490, 118] on div at bounding box center [493, 116] width 10 height 10
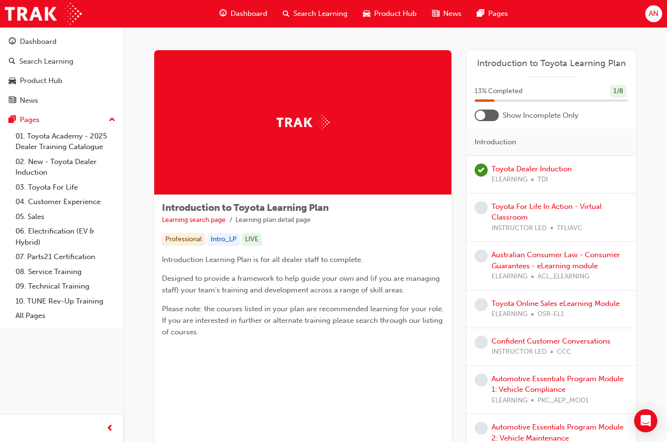
click at [490, 118] on div at bounding box center [486, 116] width 24 height 12
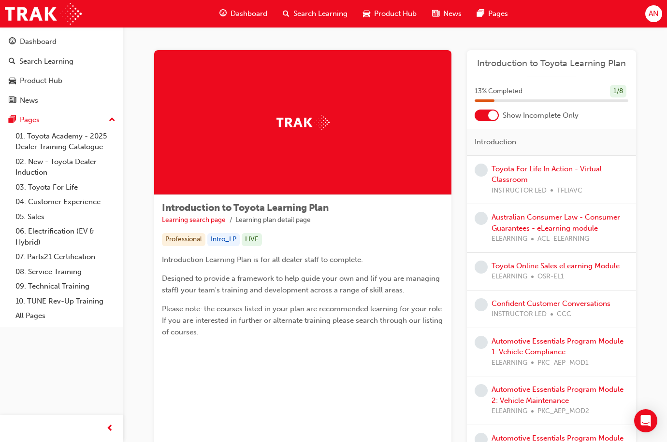
click at [492, 110] on div at bounding box center [486, 116] width 24 height 12
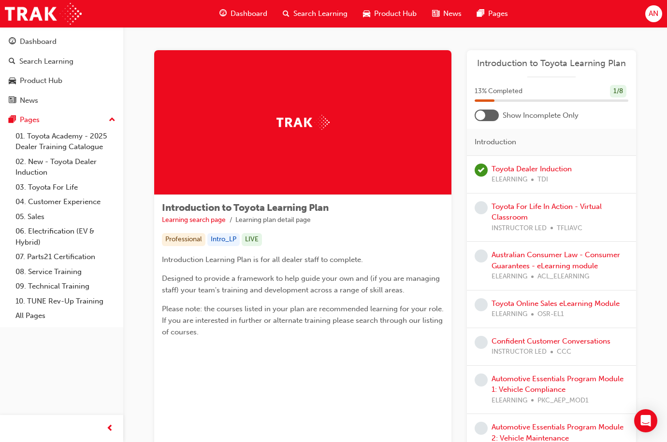
click at [492, 110] on div at bounding box center [486, 116] width 24 height 12
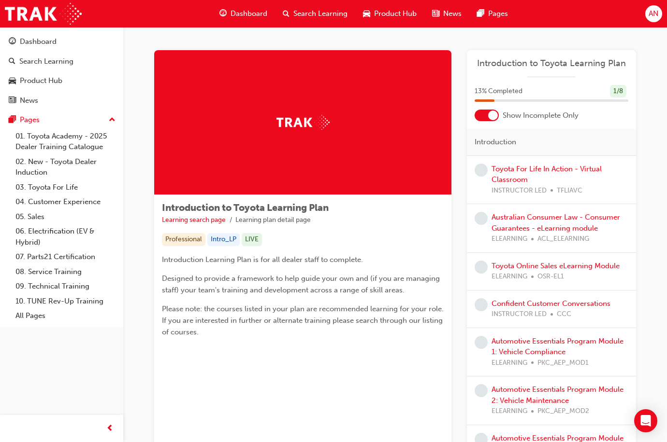
click at [554, 122] on div "Introduction to Toyota Learning Plan 13 % Completed 1 / 8 Show Incomplete Only …" at bounding box center [551, 262] width 169 height 424
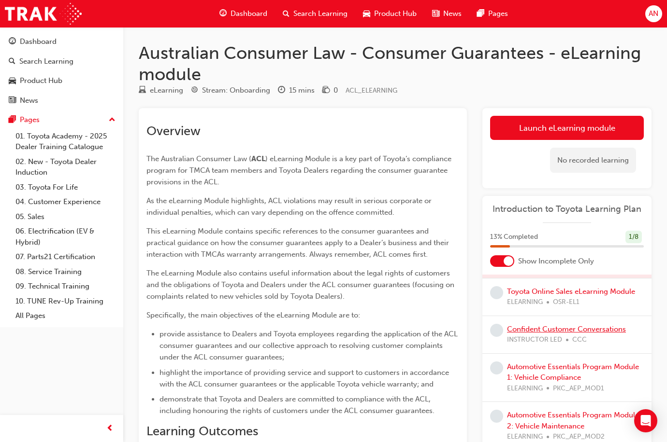
scroll to position [103, 0]
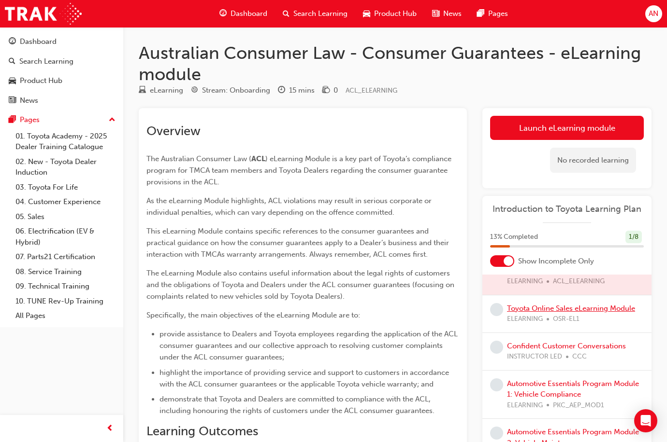
click at [585, 305] on link "Toyota Online Sales eLearning Module" at bounding box center [571, 308] width 128 height 9
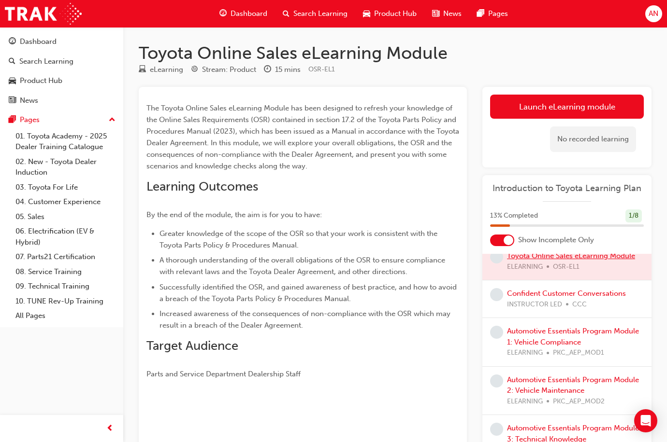
scroll to position [152, 0]
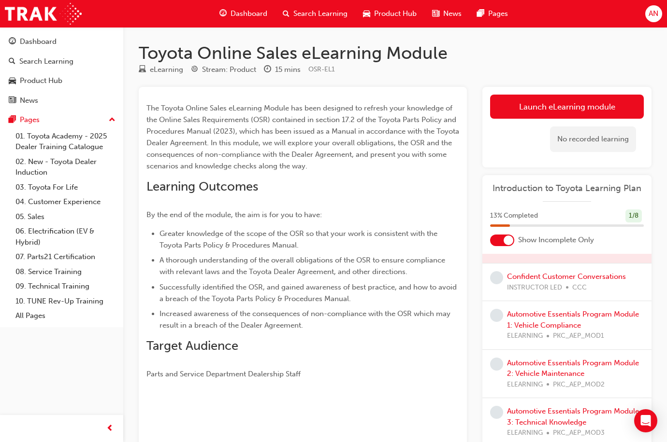
click at [396, 270] on span "A thorough understanding of the overall obligations of the OSR to ensure compli…" at bounding box center [302, 266] width 287 height 20
click at [71, 79] on div "Product Hub" at bounding box center [62, 81] width 106 height 12
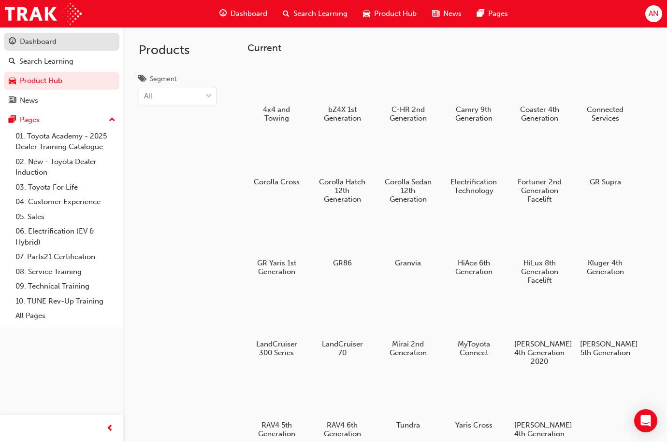
click at [69, 42] on div "Dashboard" at bounding box center [62, 42] width 106 height 12
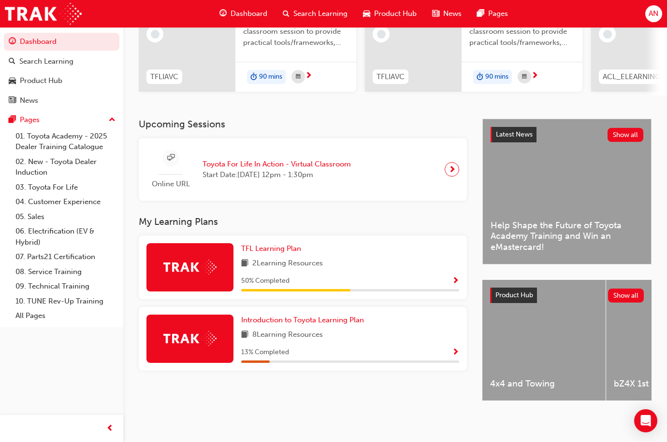
scroll to position [135, 0]
click at [321, 316] on span "Introduction to Toyota Learning Plan" at bounding box center [302, 320] width 123 height 9
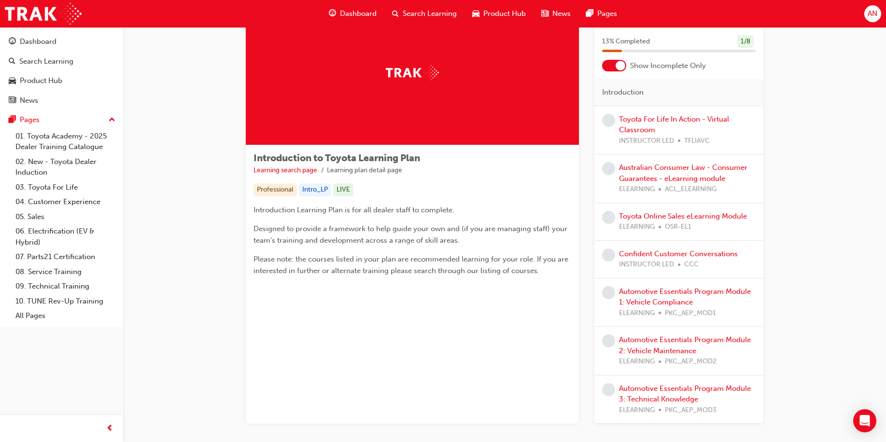
scroll to position [102, 0]
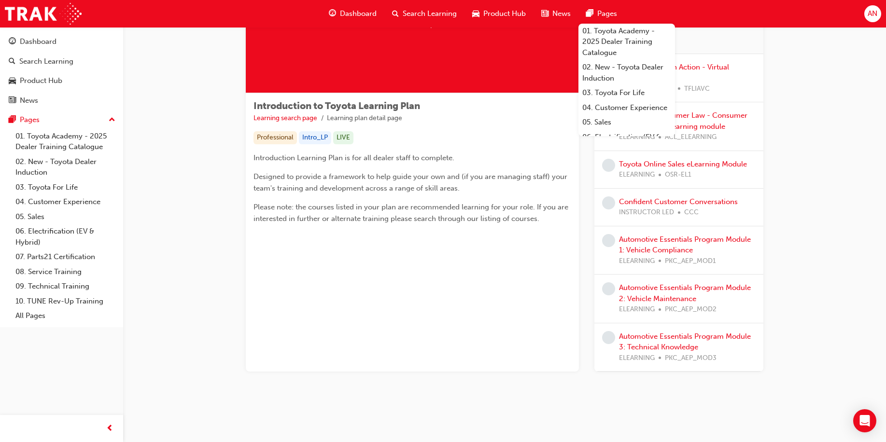
click at [590, 10] on span "pages-icon" at bounding box center [589, 14] width 7 height 12
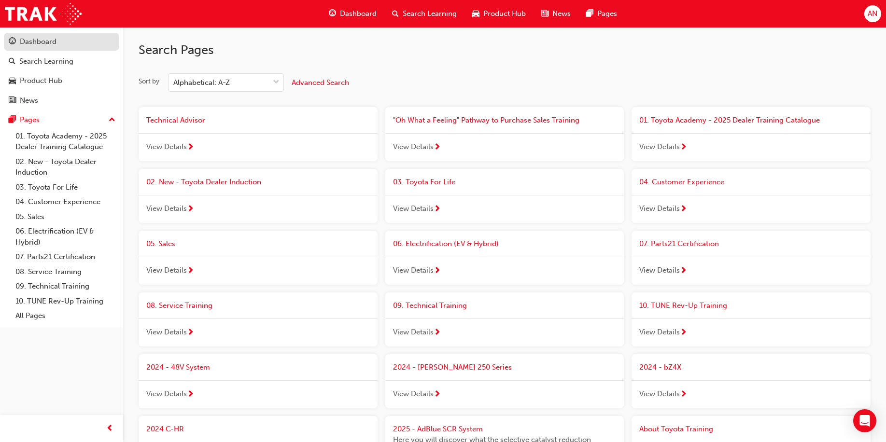
click at [51, 41] on div "Dashboard" at bounding box center [38, 41] width 37 height 11
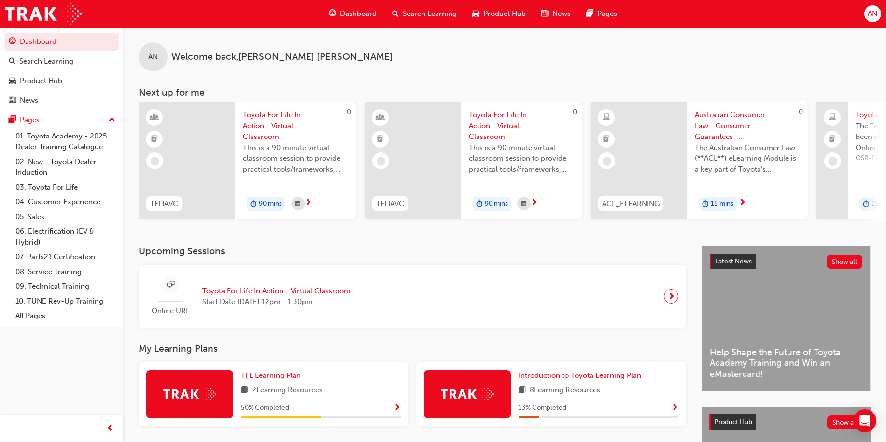
scroll to position [135, 0]
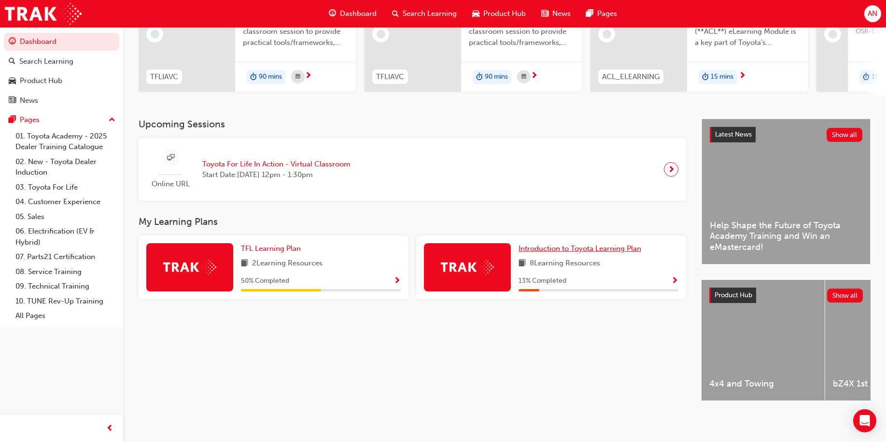
click at [596, 244] on span "Introduction to Toyota Learning Plan" at bounding box center [580, 248] width 123 height 9
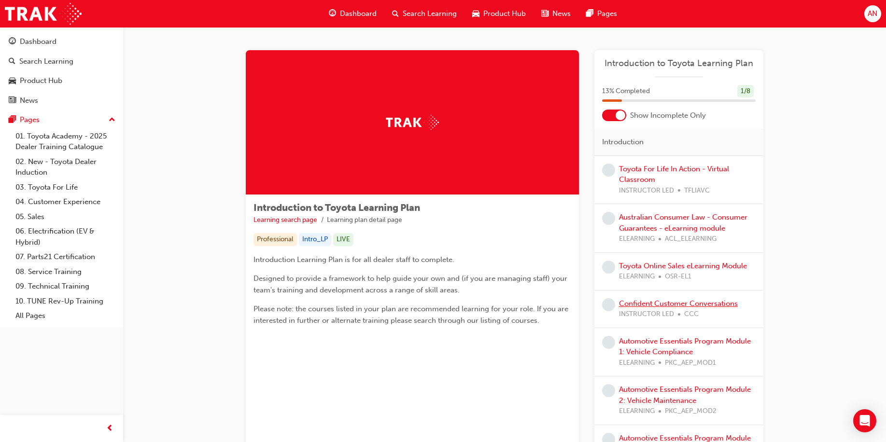
click at [673, 302] on link "Confident Customer Conversations" at bounding box center [678, 303] width 119 height 9
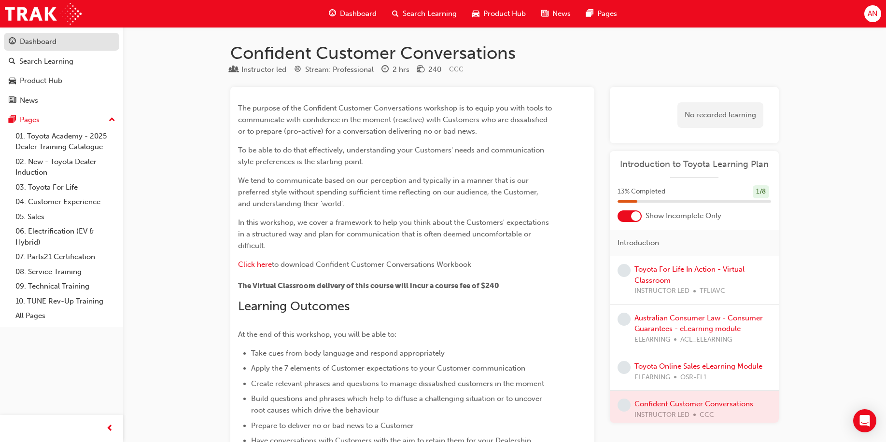
click at [64, 43] on div "Dashboard" at bounding box center [62, 42] width 106 height 12
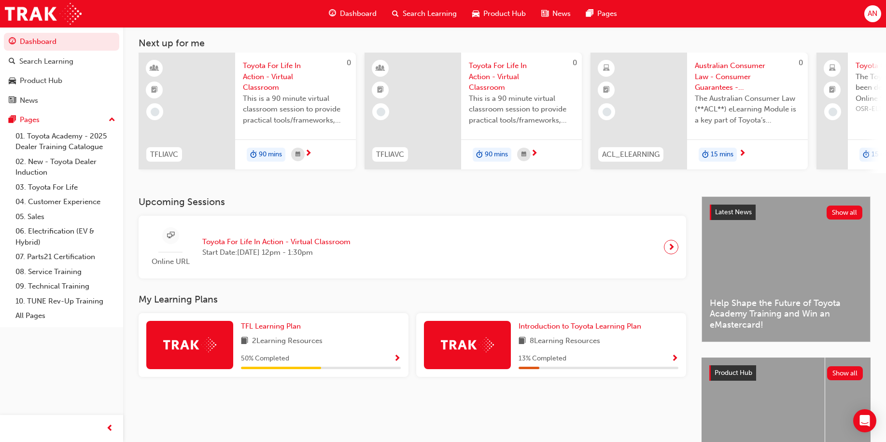
scroll to position [135, 0]
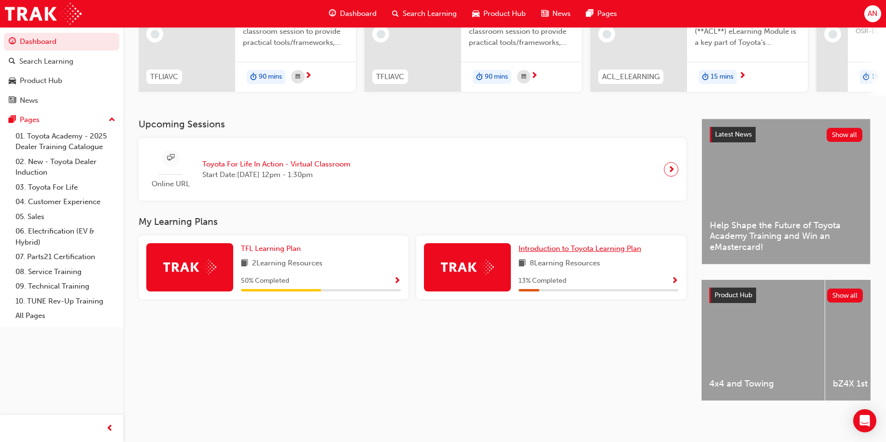
drag, startPoint x: 586, startPoint y: 244, endPoint x: 564, endPoint y: 239, distance: 22.3
click at [586, 244] on span "Introduction to Toyota Learning Plan" at bounding box center [580, 248] width 123 height 9
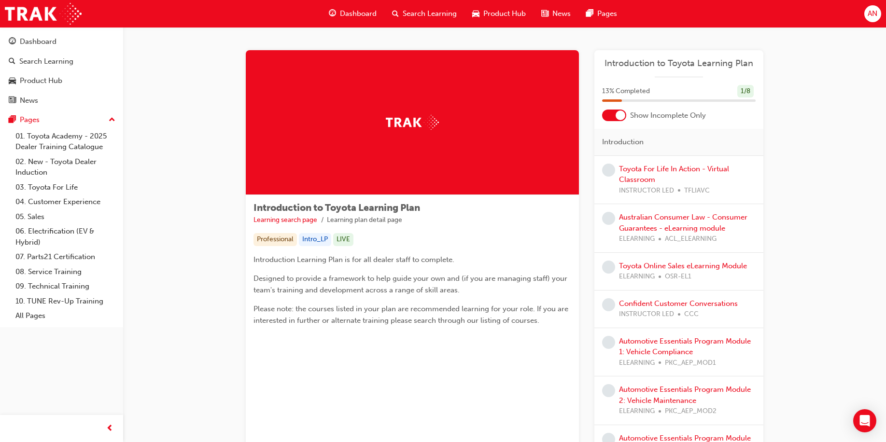
click at [621, 110] on div at bounding box center [614, 116] width 24 height 12
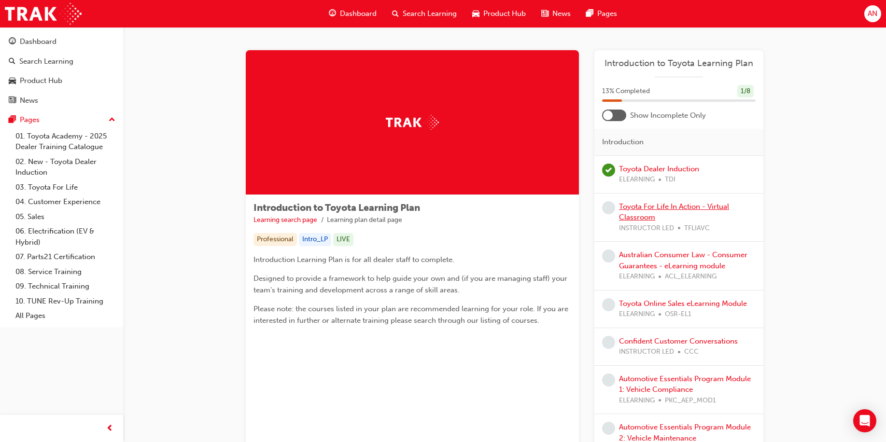
click at [673, 210] on link "Toyota For Life In Action - Virtual Classroom" at bounding box center [674, 212] width 110 height 20
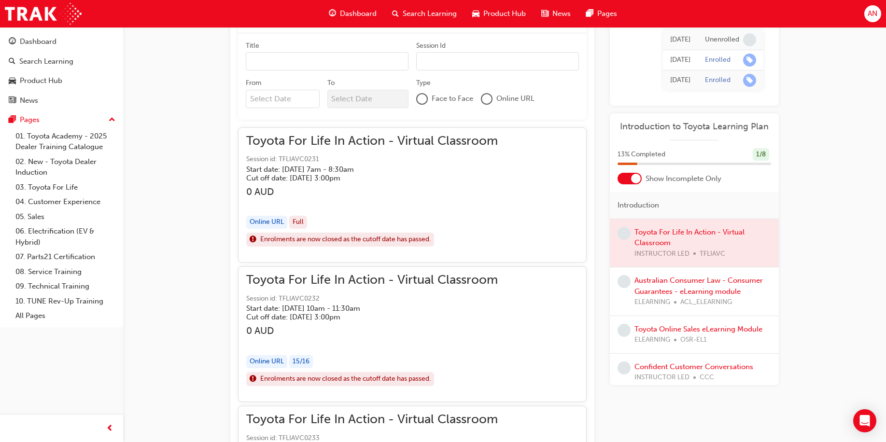
scroll to position [645, 0]
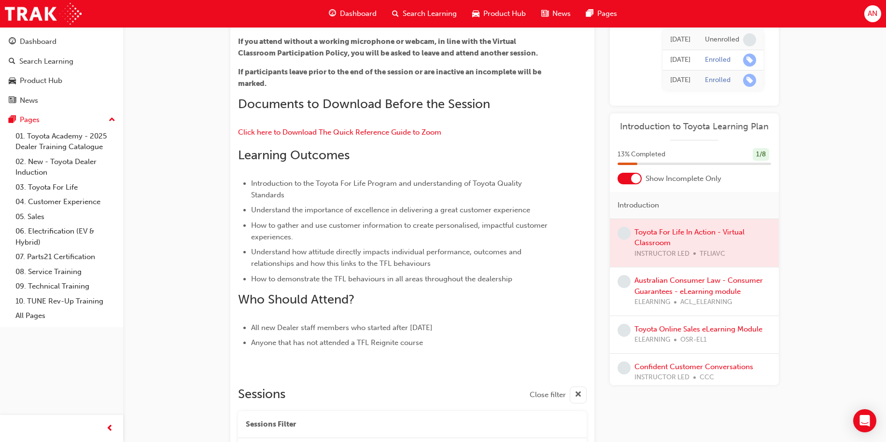
scroll to position [0, 0]
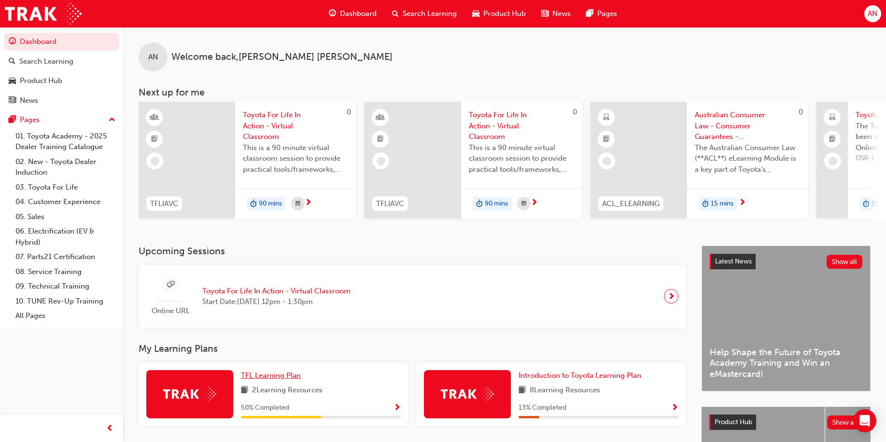
click at [296, 379] on span "TFL Learning Plan" at bounding box center [271, 375] width 60 height 9
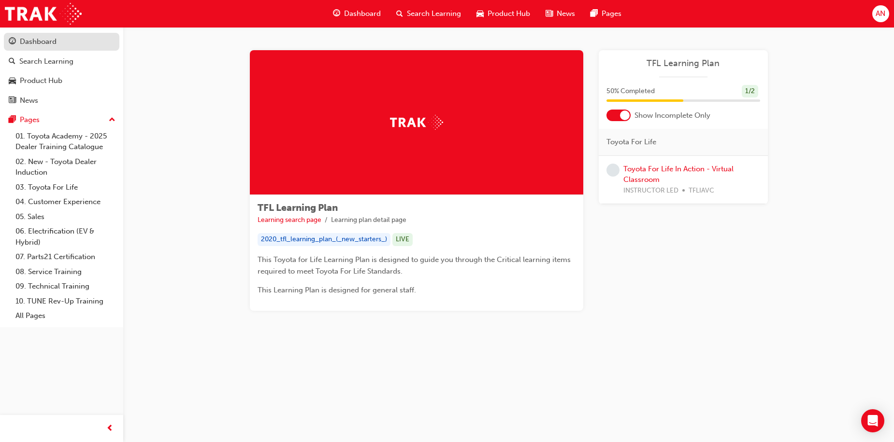
click at [41, 41] on div "Dashboard" at bounding box center [38, 41] width 37 height 11
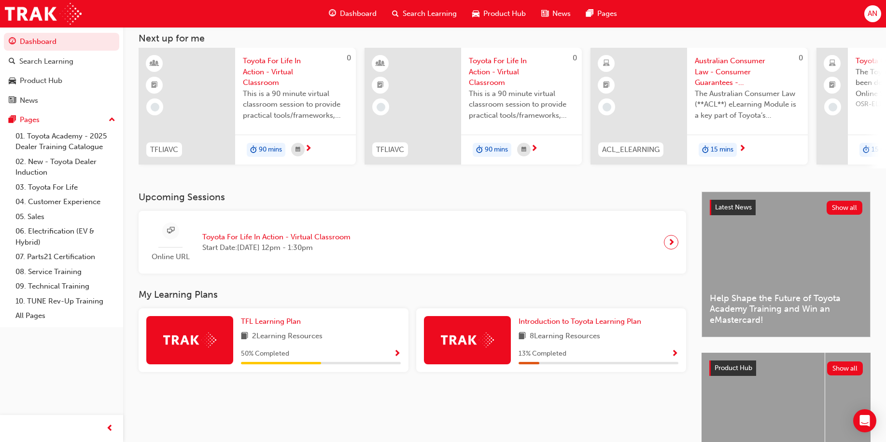
scroll to position [135, 0]
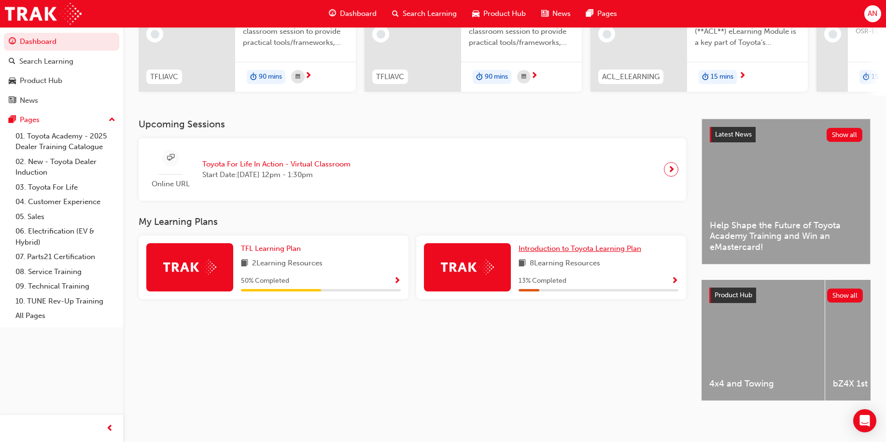
click at [618, 244] on span "Introduction to Toyota Learning Plan" at bounding box center [580, 248] width 123 height 9
click at [204, 329] on div "Upcoming Sessions Online URL Toyota For Life In Action - Virtual Classroom Star…" at bounding box center [420, 268] width 563 height 299
click at [324, 318] on div "Upcoming Sessions Online URL Toyota For Life In Action - Virtual Classroom Star…" at bounding box center [420, 268] width 563 height 299
click at [282, 247] on span "TFL Learning Plan" at bounding box center [271, 248] width 60 height 9
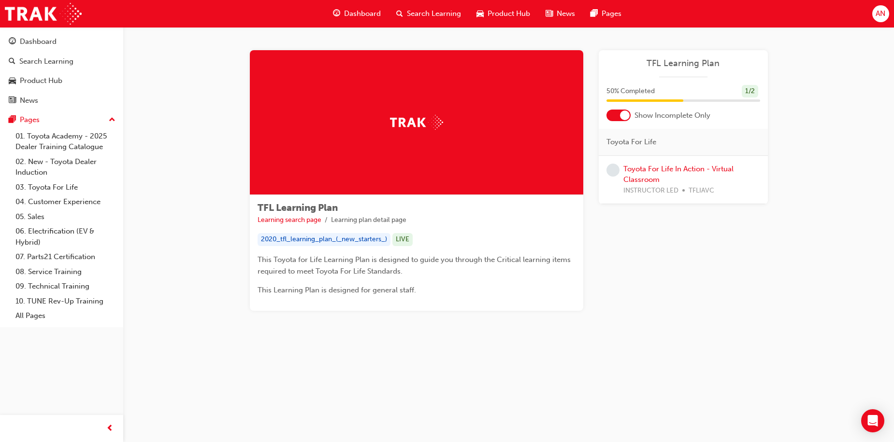
click at [664, 327] on div "TFL Learning Plan Learning search page Learning plan detail page TFL Learning P…" at bounding box center [508, 196] width 549 height 292
click at [660, 235] on div "Learning Plan TFL Learning Plan 50 % Completed 1 / 2 Show Incomplete Only Toyot…" at bounding box center [683, 180] width 169 height 261
click at [55, 42] on div "Dashboard" at bounding box center [38, 41] width 37 height 11
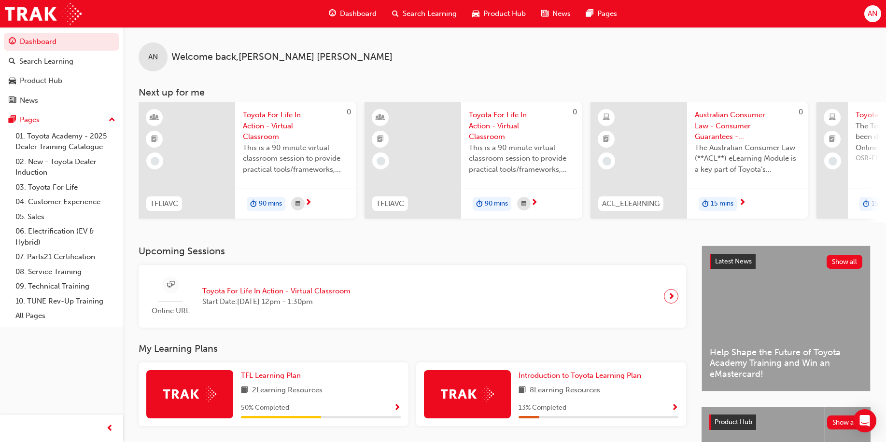
click at [433, 240] on div "AN Welcome back , Anisah Nasir Next up for me 0 TFLIAVC Toyota For Life In Acti…" at bounding box center [504, 136] width 763 height 219
click at [532, 253] on h3 "Upcoming Sessions" at bounding box center [413, 251] width 548 height 11
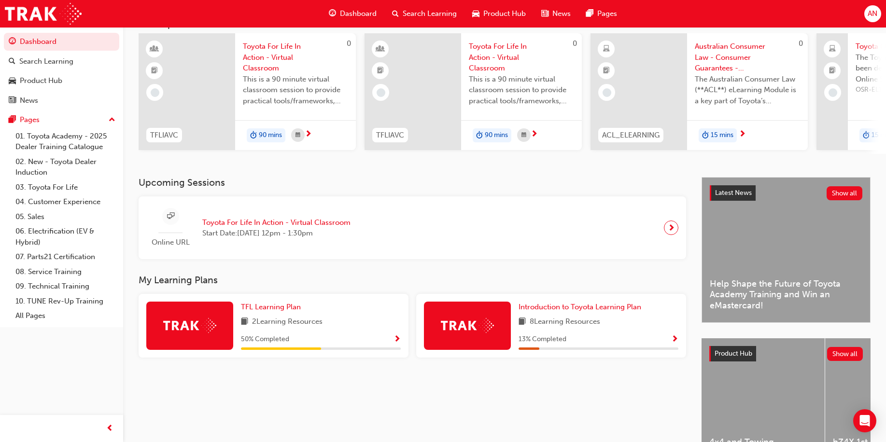
scroll to position [135, 0]
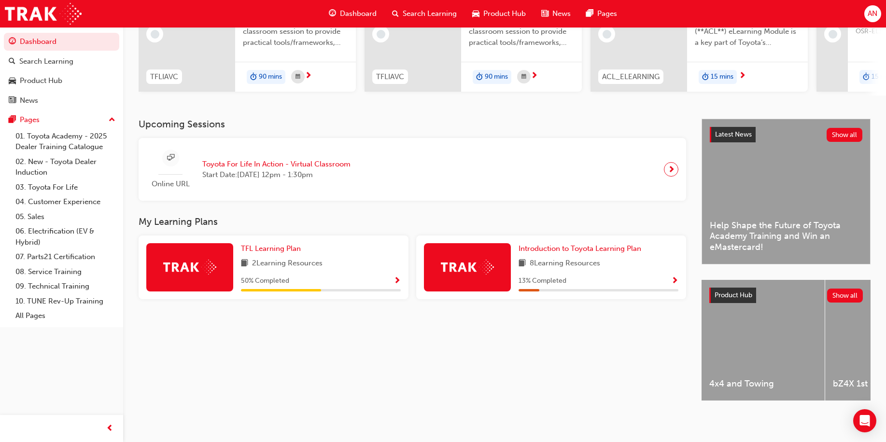
click at [40, 363] on div "Dashboard Search Learning Product Hub News Pages Pages 01. Toyota Academy - 202…" at bounding box center [61, 209] width 123 height 418
click at [461, 376] on div "Upcoming Sessions Online URL Toyota For Life In Action - Virtual Classroom Star…" at bounding box center [420, 268] width 563 height 299
click at [385, 353] on div "Upcoming Sessions Online URL Toyota For Life In Action - Virtual Classroom Star…" at bounding box center [420, 268] width 563 height 299
click at [228, 333] on div "Upcoming Sessions Online URL Toyota For Life In Action - Virtual Classroom Star…" at bounding box center [420, 268] width 563 height 299
click at [185, 312] on div "Upcoming Sessions Online URL Toyota For Life In Action - Virtual Classroom Star…" at bounding box center [420, 268] width 563 height 299
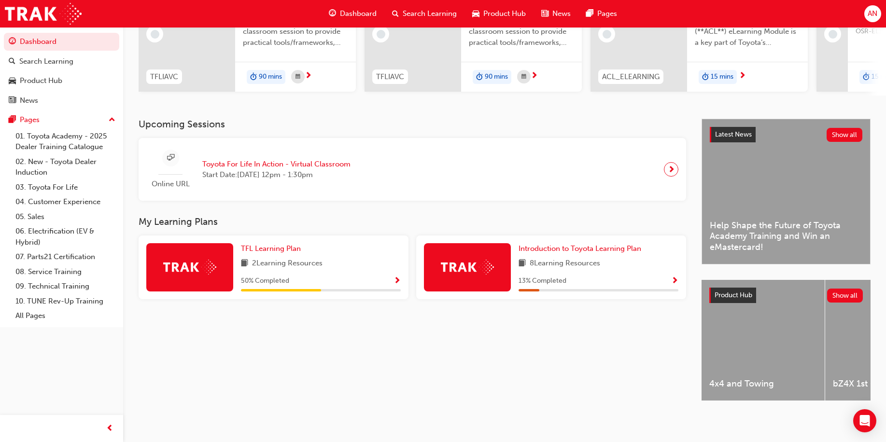
click at [444, 207] on div "Upcoming Sessions Online URL Toyota For Life In Action - Virtual Classroom Star…" at bounding box center [420, 268] width 563 height 299
drag, startPoint x: 417, startPoint y: 319, endPoint x: 336, endPoint y: 319, distance: 80.7
click at [336, 319] on div "Upcoming Sessions Online URL Toyota For Life In Action - Virtual Classroom Star…" at bounding box center [420, 268] width 563 height 299
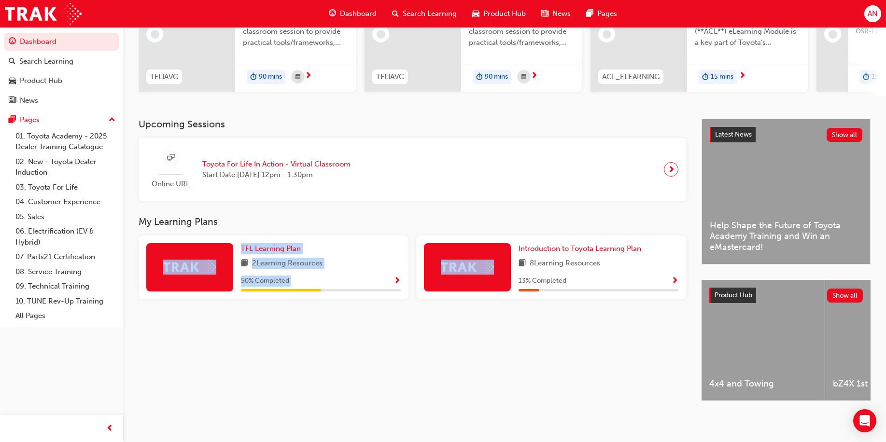
drag, startPoint x: 204, startPoint y: 334, endPoint x: 440, endPoint y: 362, distance: 237.4
click at [440, 362] on div "Upcoming Sessions Online URL Toyota For Life In Action - Virtual Classroom Star…" at bounding box center [420, 268] width 563 height 299
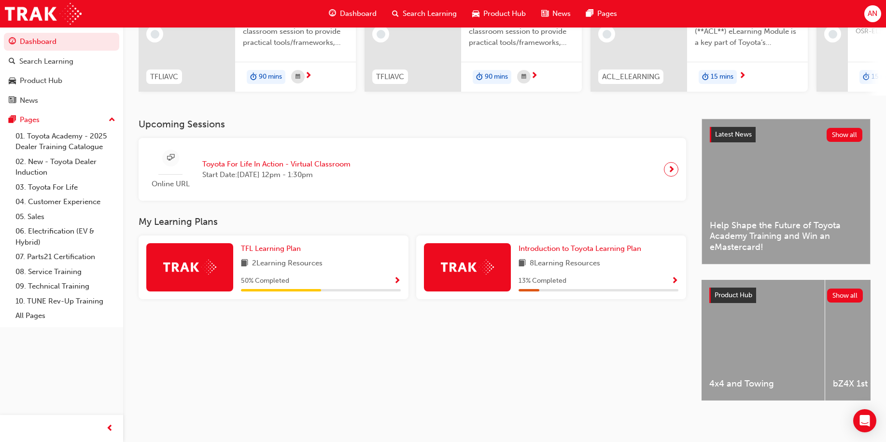
click at [358, 384] on div "Upcoming Sessions Online URL Toyota For Life In Action - Virtual Classroom Star…" at bounding box center [420, 268] width 563 height 299
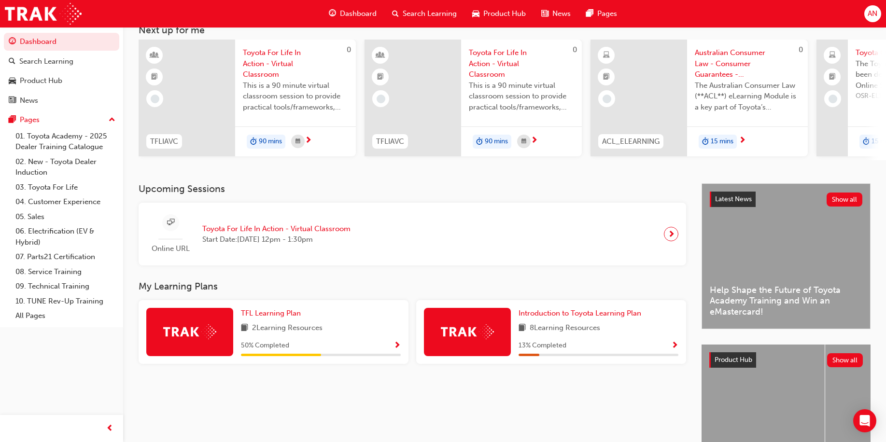
scroll to position [0, 0]
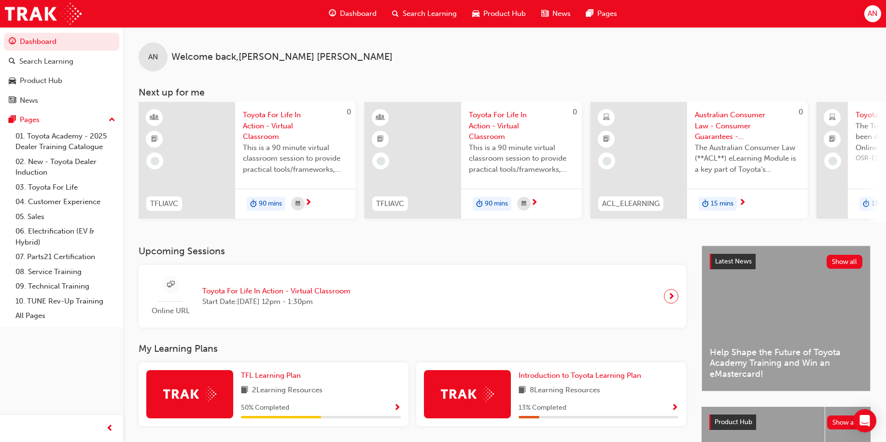
click at [342, 229] on div "AN Welcome back , Anisah Nasir Next up for me 0 TFLIAVC Toyota For Life In Acti…" at bounding box center [504, 136] width 763 height 219
click at [406, 252] on h3 "Upcoming Sessions" at bounding box center [413, 251] width 548 height 11
click at [361, 13] on span "Dashboard" at bounding box center [358, 13] width 37 height 11
click at [62, 39] on link "Dashboard" at bounding box center [61, 42] width 115 height 18
click at [312, 250] on h3 "Upcoming Sessions" at bounding box center [413, 251] width 548 height 11
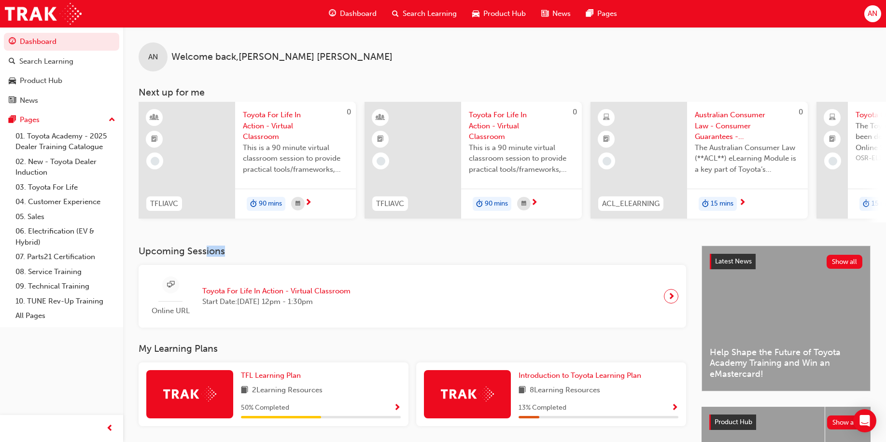
drag, startPoint x: 286, startPoint y: 259, endPoint x: 207, endPoint y: 259, distance: 79.2
click at [207, 257] on h3 "Upcoming Sessions" at bounding box center [413, 251] width 548 height 11
drag, startPoint x: 207, startPoint y: 259, endPoint x: 299, endPoint y: 263, distance: 92.8
click at [299, 263] on div "Upcoming Sessions Online URL Toyota For Life In Action - Virtual Classroom Star…" at bounding box center [420, 287] width 563 height 82
click at [279, 257] on h3 "Upcoming Sessions" at bounding box center [413, 251] width 548 height 11
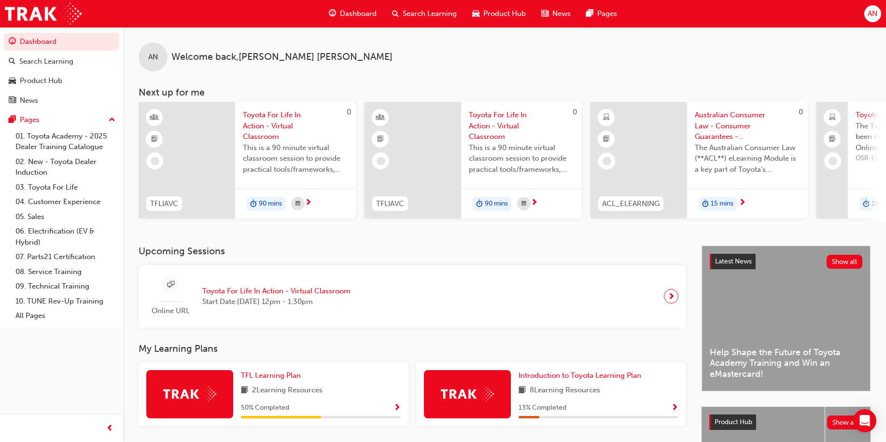
click at [253, 250] on h3 "Upcoming Sessions" at bounding box center [413, 251] width 548 height 11
drag, startPoint x: 237, startPoint y: 257, endPoint x: 192, endPoint y: 257, distance: 44.4
click at [192, 257] on h3 "Upcoming Sessions" at bounding box center [413, 251] width 548 height 11
click at [194, 257] on h3 "Upcoming Sessions" at bounding box center [413, 251] width 548 height 11
click at [100, 46] on link "Dashboard" at bounding box center [61, 42] width 115 height 18
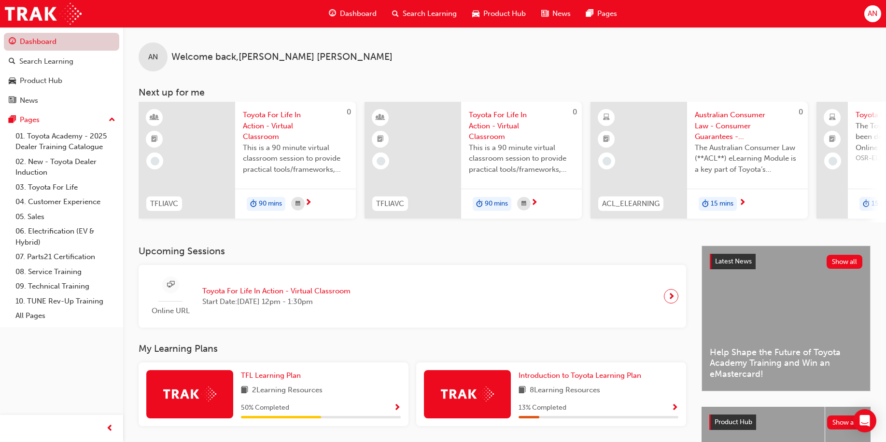
click at [25, 41] on link "Dashboard" at bounding box center [61, 42] width 115 height 18
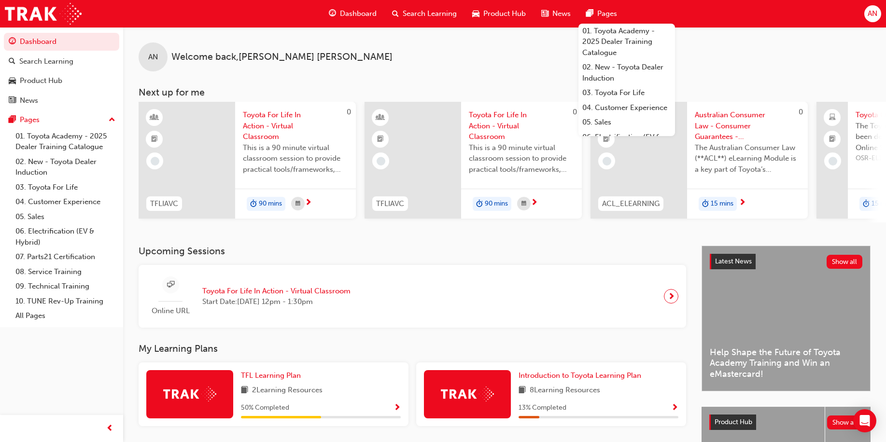
click at [502, 266] on div "Upcoming Sessions Online URL Toyota For Life In Action - Virtual Classroom Star…" at bounding box center [420, 287] width 563 height 82
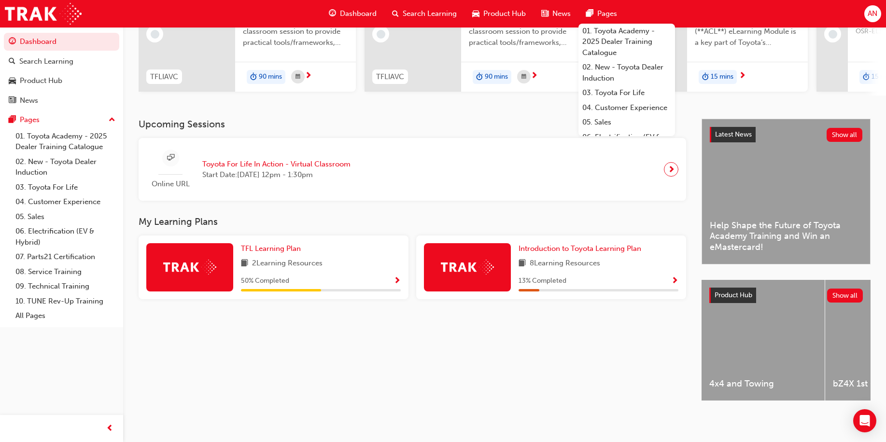
scroll to position [135, 0]
click at [533, 295] on div "Introduction to Toyota Learning Plan 8 Learning Resources 13 % Completed" at bounding box center [551, 268] width 270 height 64
click at [673, 20] on div "Dashboard Search Learning Product Hub News Pages 01. Toyota Academy - 2025 Deal…" at bounding box center [443, 14] width 886 height 28
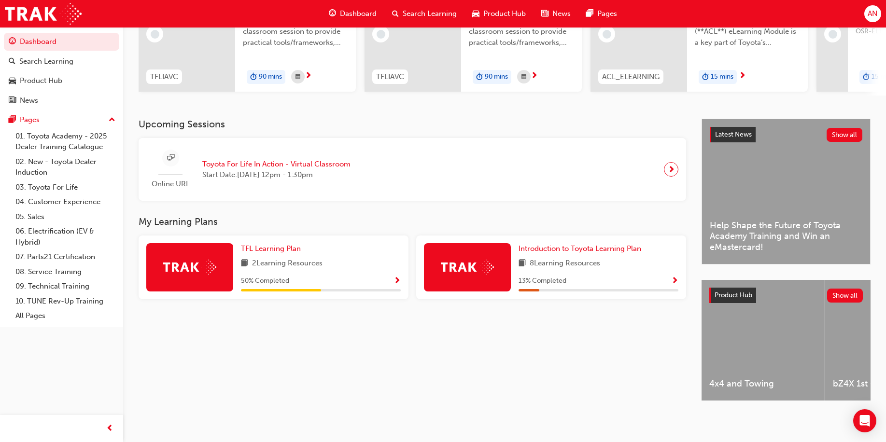
click at [568, 211] on div "Upcoming Sessions Online URL Toyota For Life In Action - Virtual Classroom Star…" at bounding box center [420, 268] width 563 height 299
click at [471, 121] on h3 "Upcoming Sessions" at bounding box center [413, 124] width 548 height 11
